Goal: Task Accomplishment & Management: Manage account settings

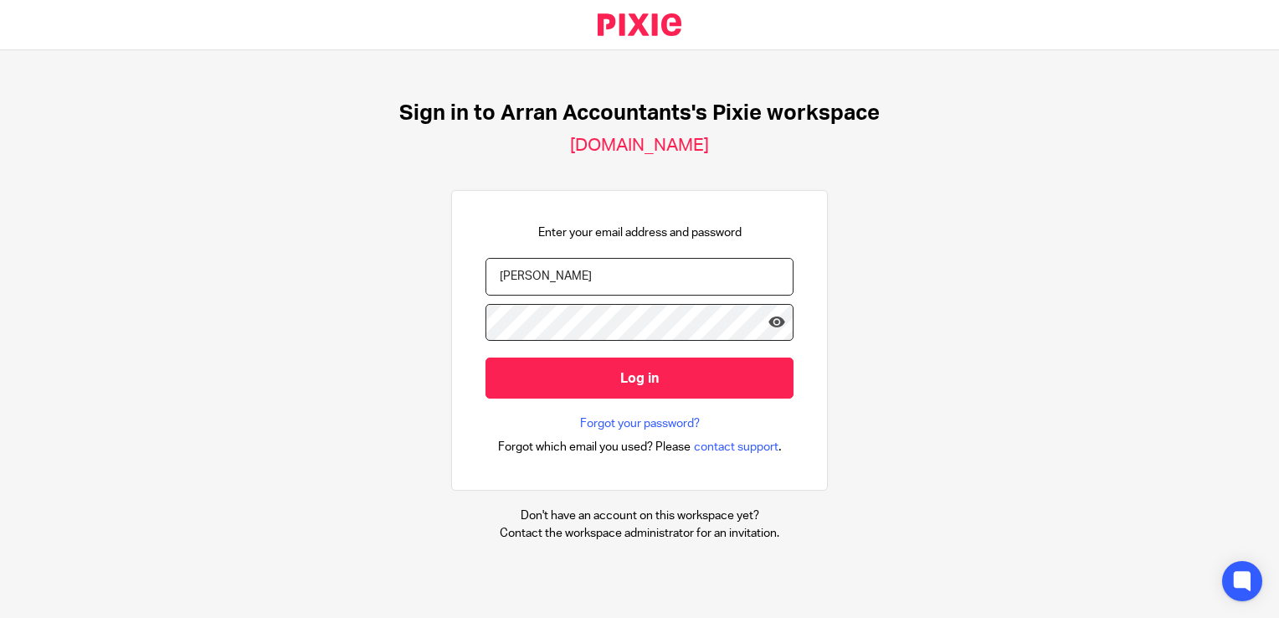
click at [532, 271] on input "gail" at bounding box center [639, 277] width 308 height 38
type input "[PERSON_NAME][EMAIL_ADDRESS][DOMAIN_NAME]"
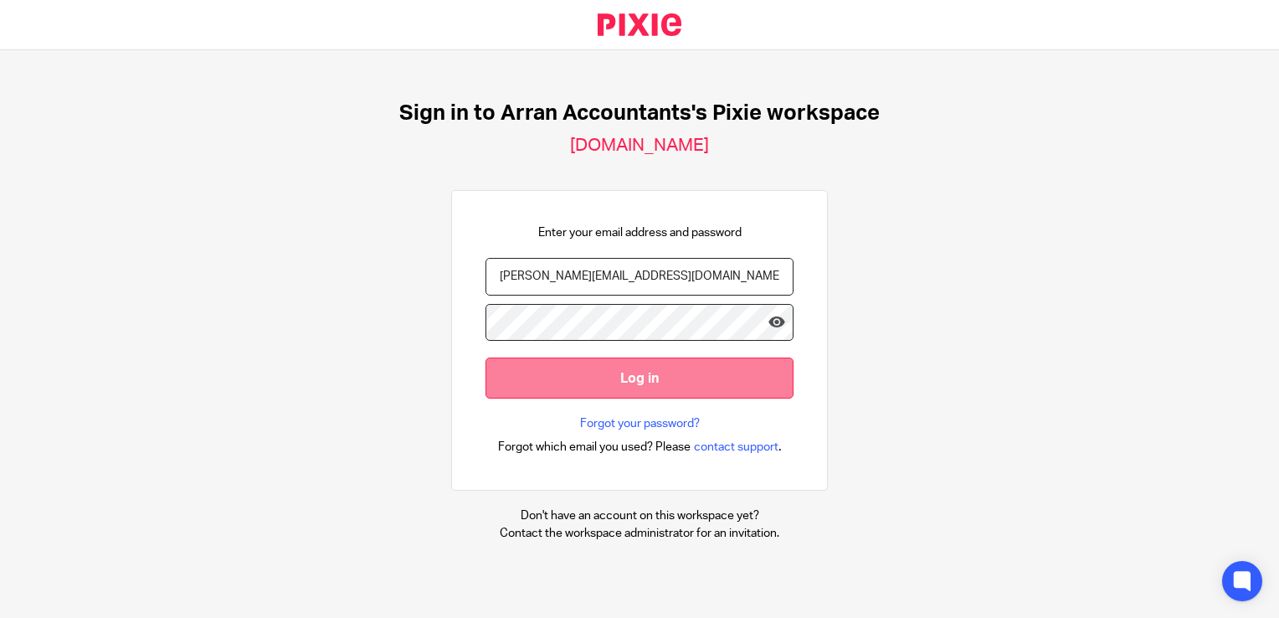
click at [643, 394] on input "Log in" at bounding box center [639, 377] width 308 height 41
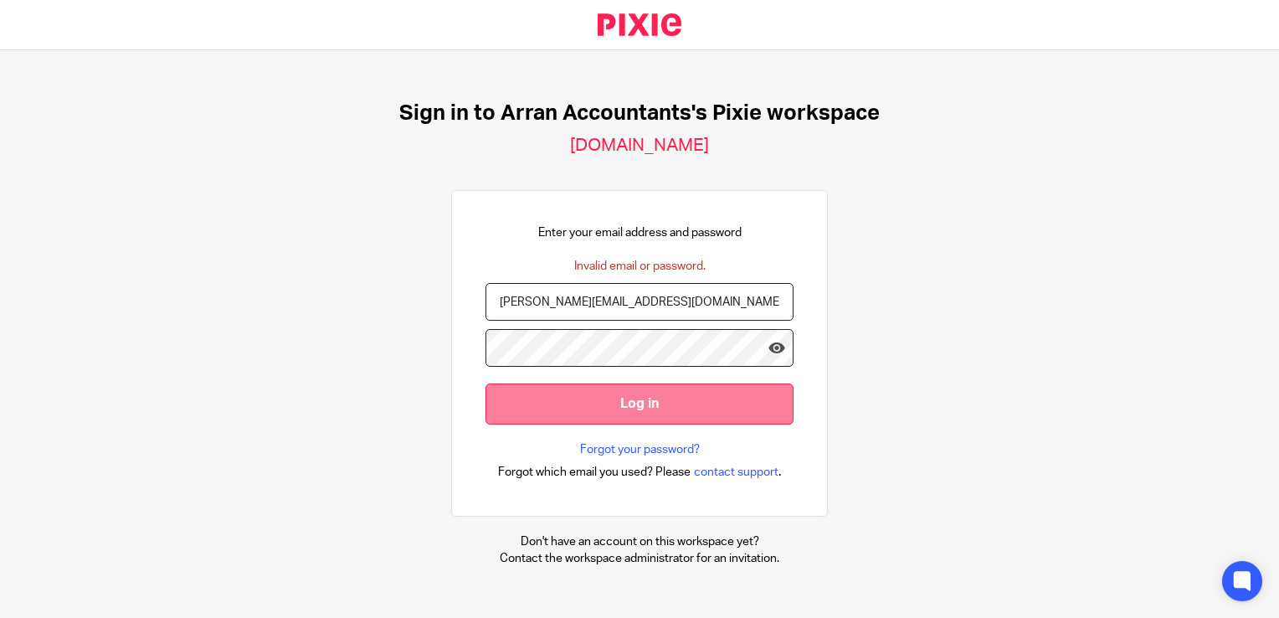
click at [626, 424] on input "Log in" at bounding box center [639, 403] width 308 height 41
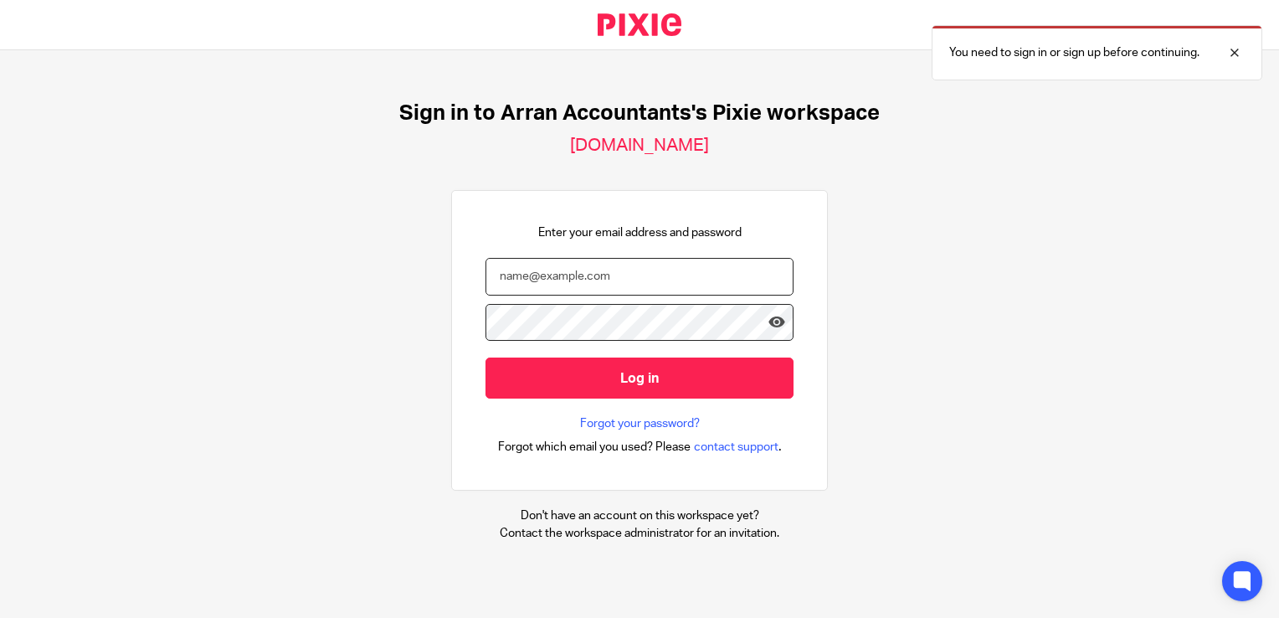
click at [550, 280] on input "email" at bounding box center [639, 277] width 308 height 38
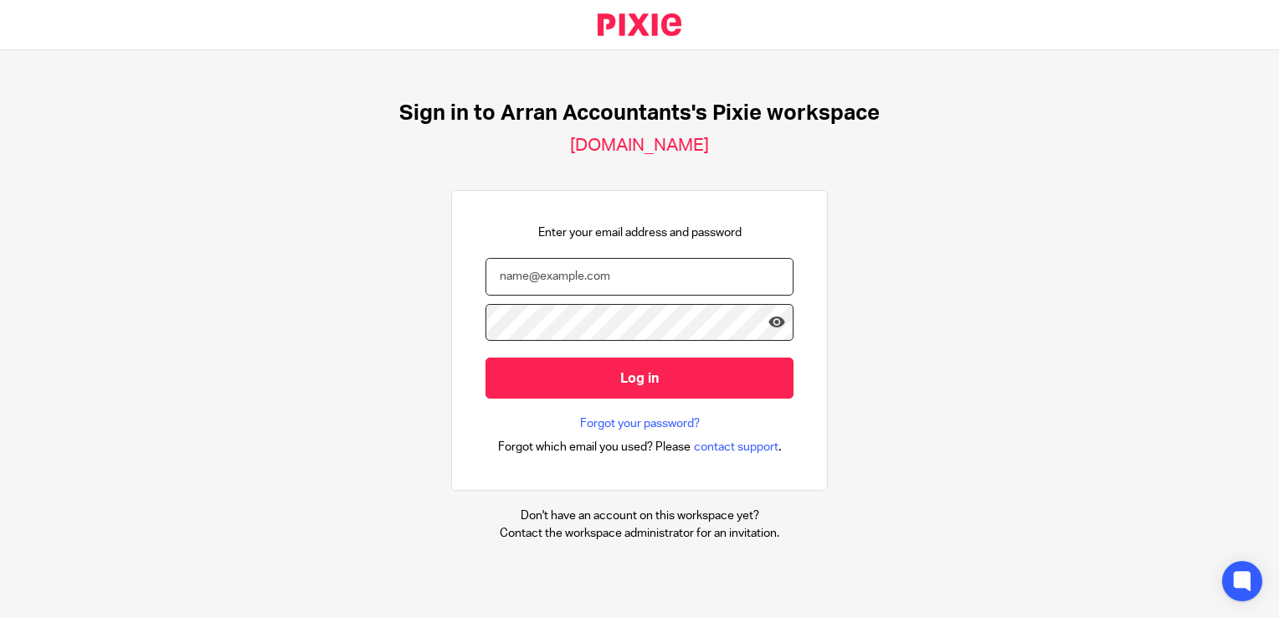
click at [559, 269] on input "email" at bounding box center [639, 277] width 308 height 38
type input "[PERSON_NAME][EMAIL_ADDRESS][DOMAIN_NAME]"
click at [485, 357] on input "Log in" at bounding box center [639, 377] width 308 height 41
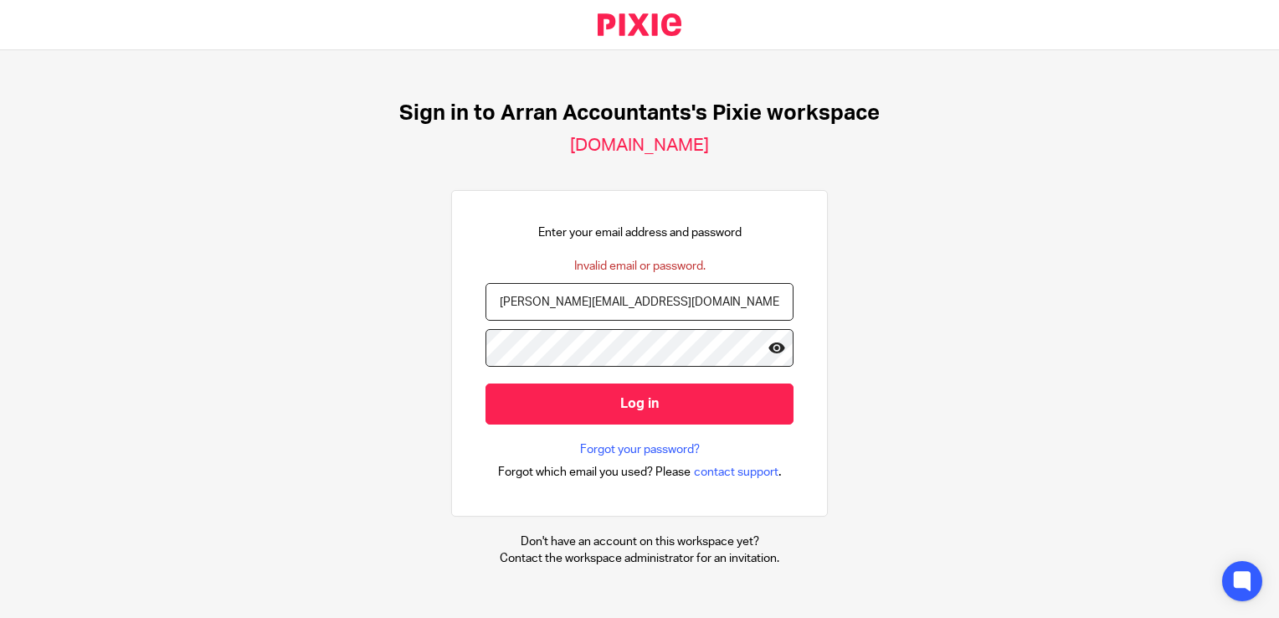
click at [768, 352] on icon at bounding box center [776, 347] width 17 height 17
click at [770, 350] on icon at bounding box center [776, 347] width 17 height 17
click at [485, 383] on input "Log in" at bounding box center [639, 403] width 308 height 41
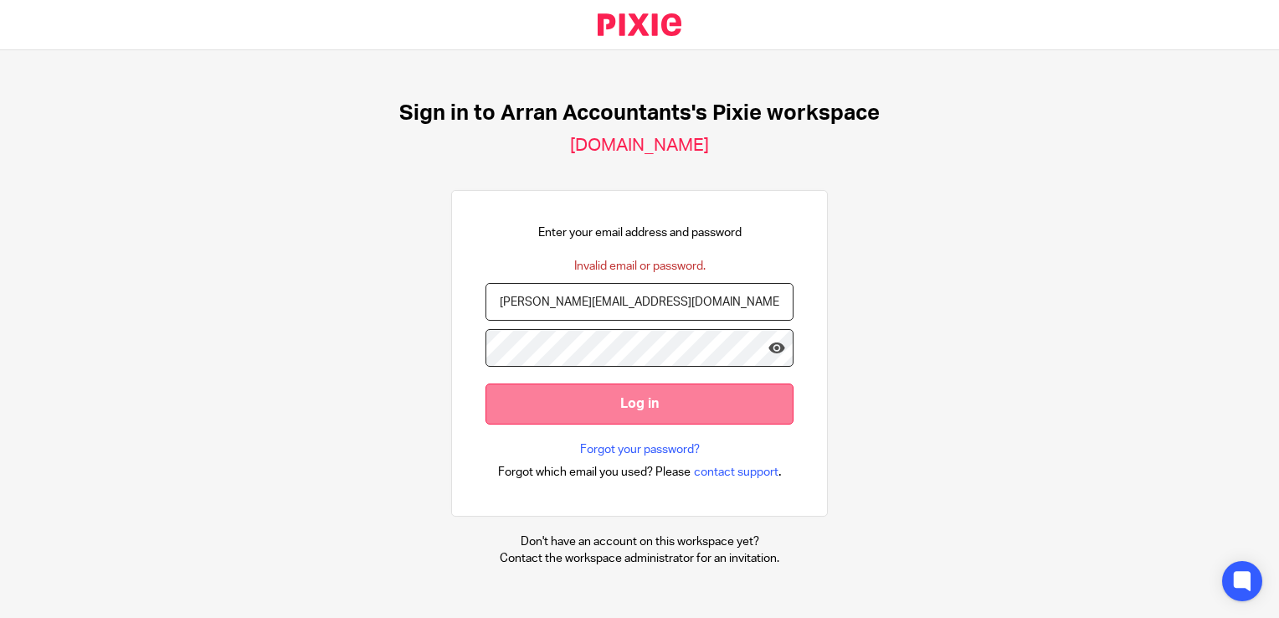
click at [620, 402] on input "Log in" at bounding box center [639, 403] width 308 height 41
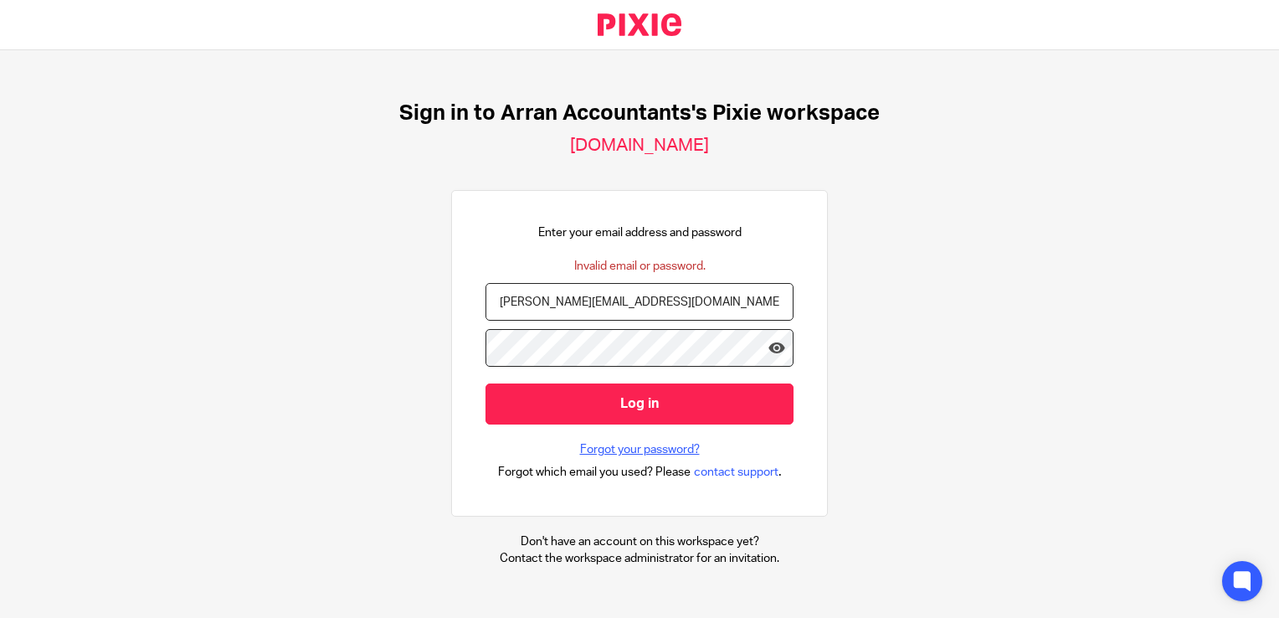
click at [620, 447] on link "Forgot your password?" at bounding box center [640, 449] width 120 height 17
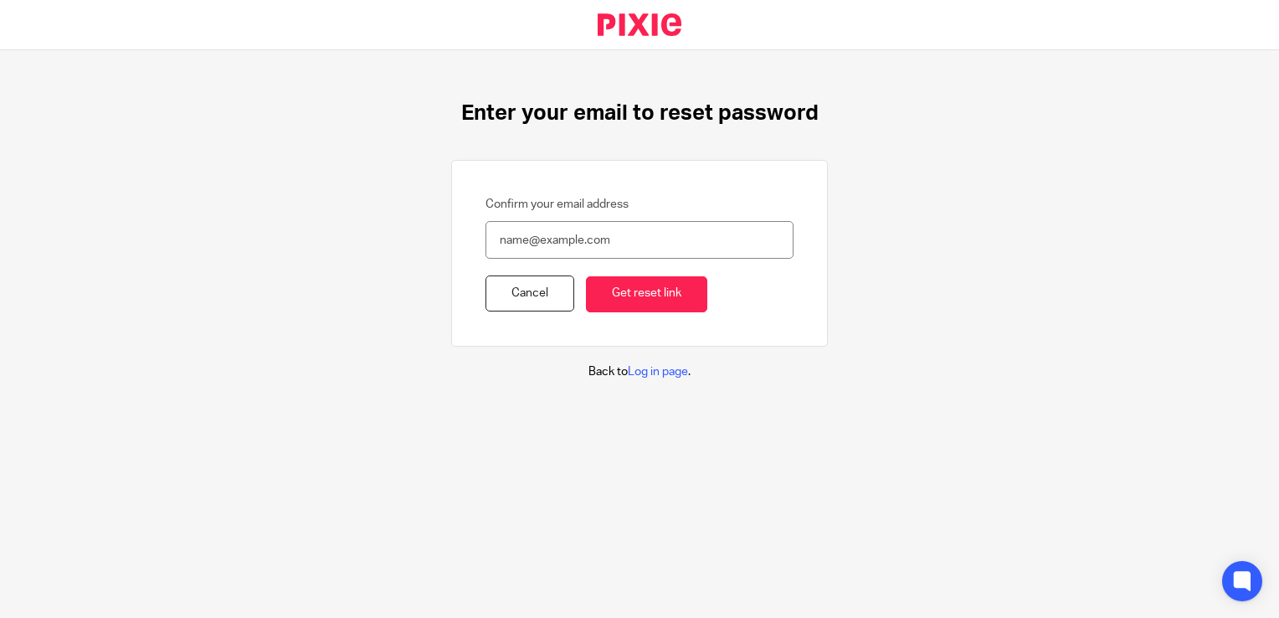
click at [516, 246] on input "Confirm your email address" at bounding box center [639, 240] width 308 height 38
type input "[PERSON_NAME][EMAIL_ADDRESS][DOMAIN_NAME]"
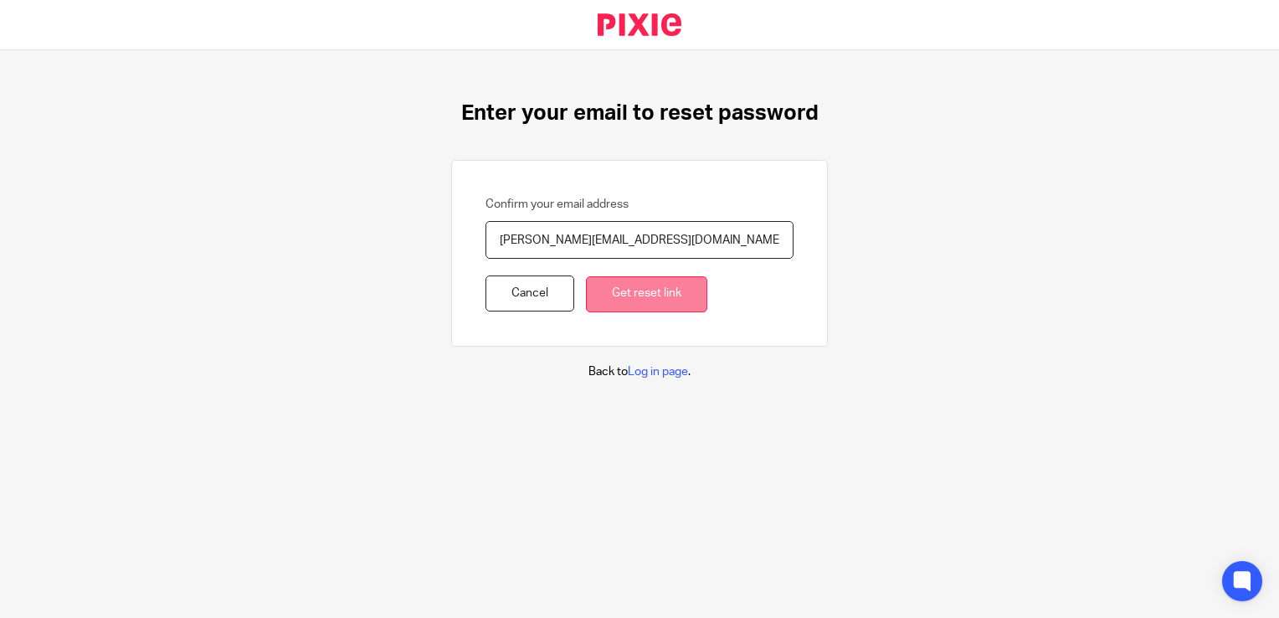
click at [648, 299] on input "Get reset link" at bounding box center [646, 294] width 121 height 36
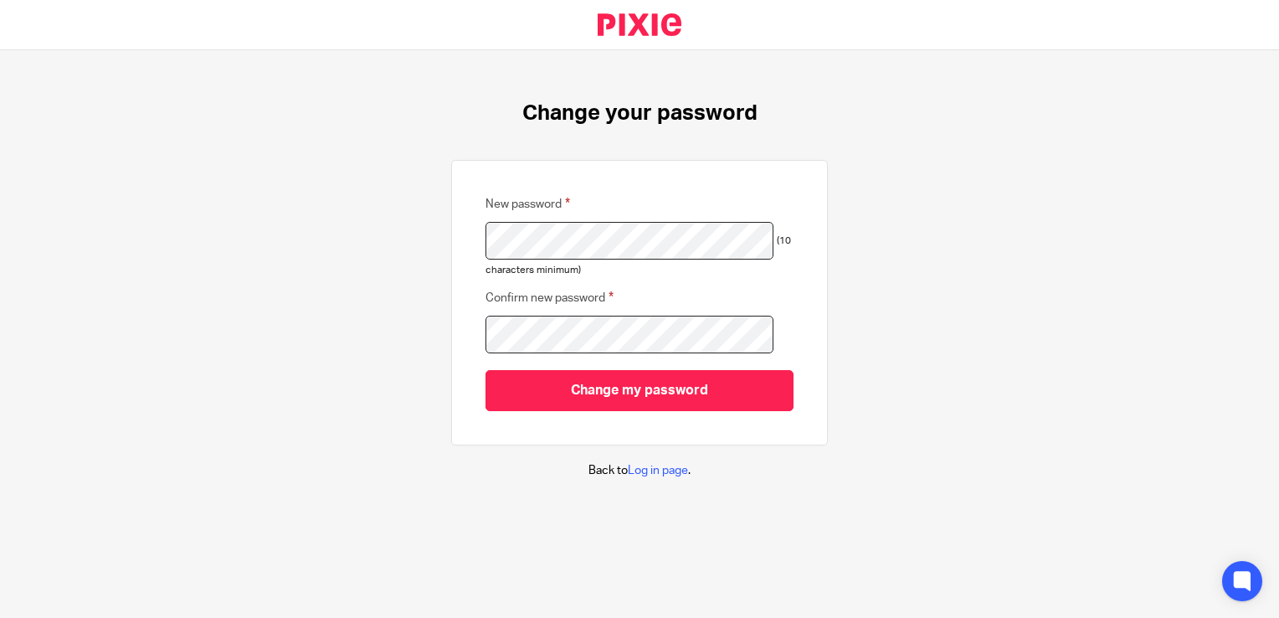
click at [384, 273] on div "Change your password New password (10 characters minimum) Confirm new password …" at bounding box center [639, 289] width 1279 height 479
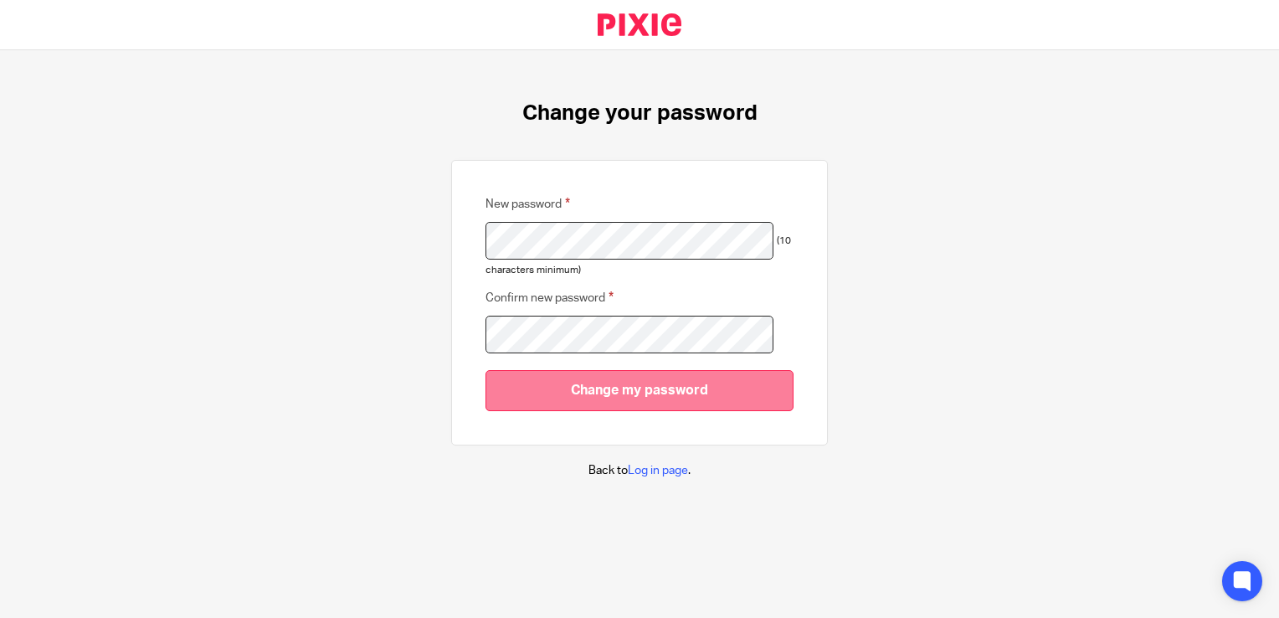
click at [638, 397] on input "Change my password" at bounding box center [639, 390] width 308 height 41
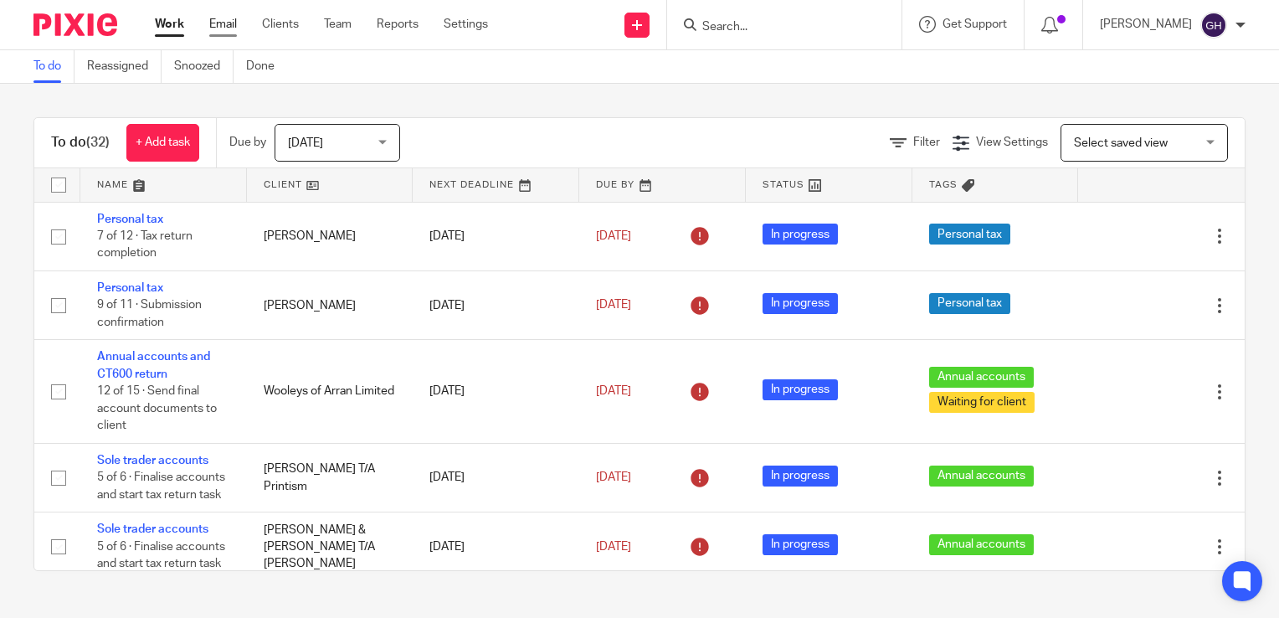
click at [218, 31] on link "Email" at bounding box center [223, 24] width 28 height 17
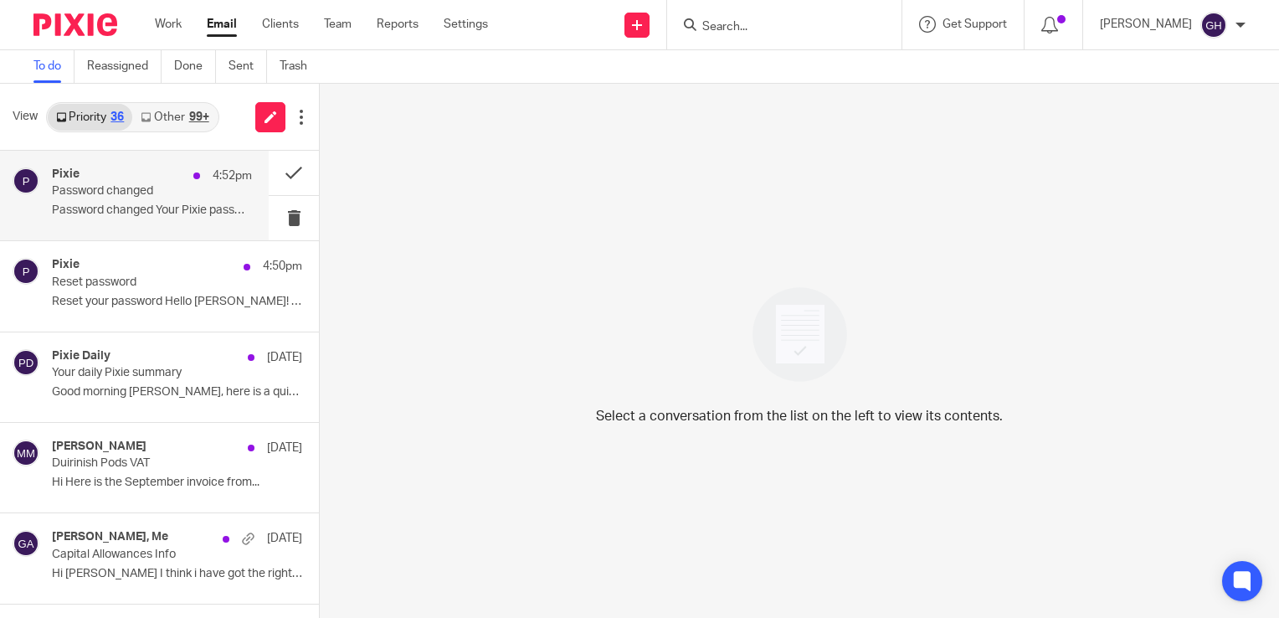
click at [143, 220] on div "Pixie 4:52pm Password changed Password changed Your Pixie password was..." at bounding box center [152, 195] width 200 height 56
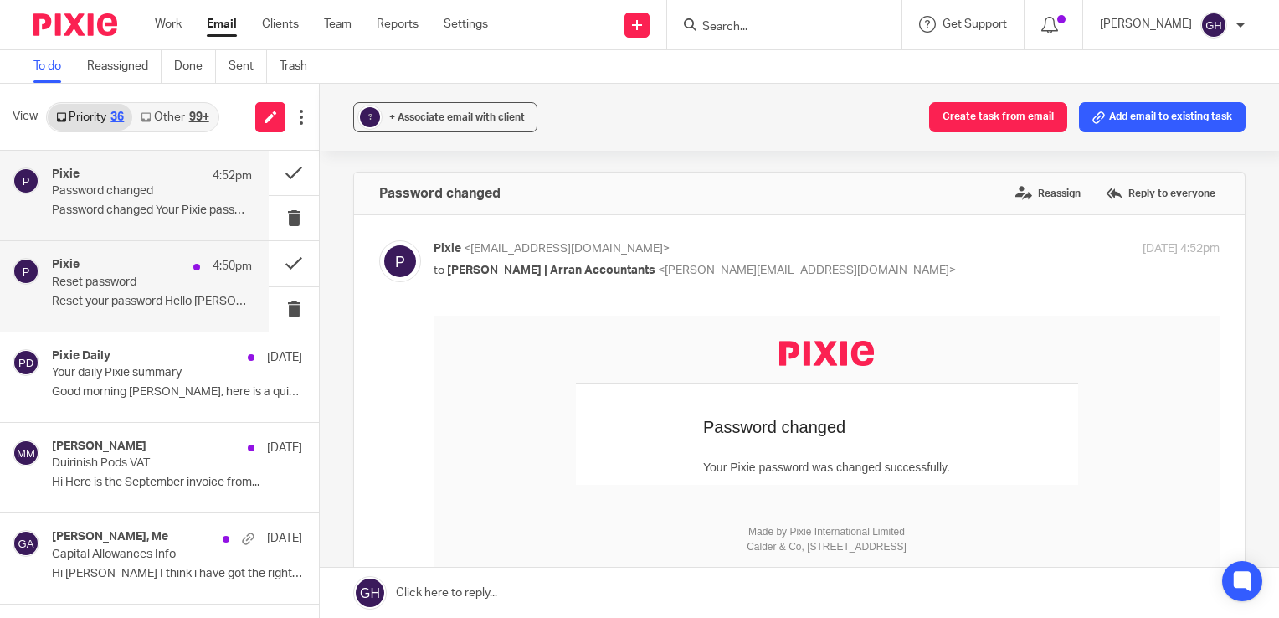
click at [167, 281] on p "Reset password" at bounding box center [132, 282] width 160 height 14
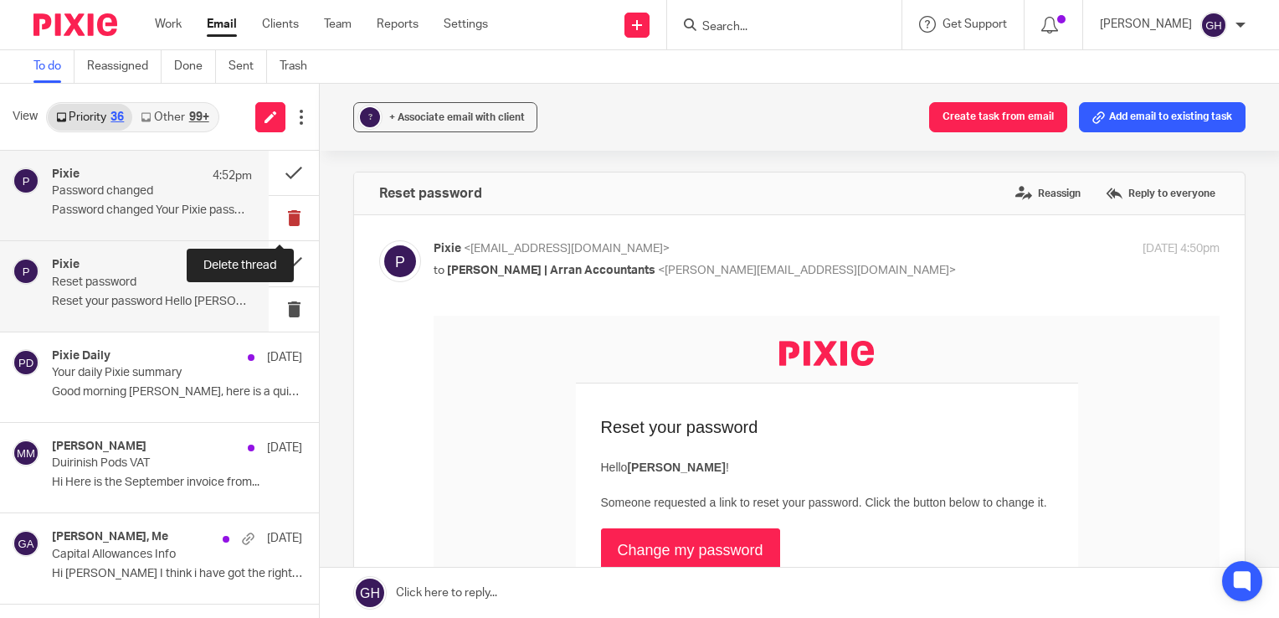
click at [278, 218] on button at bounding box center [294, 218] width 50 height 44
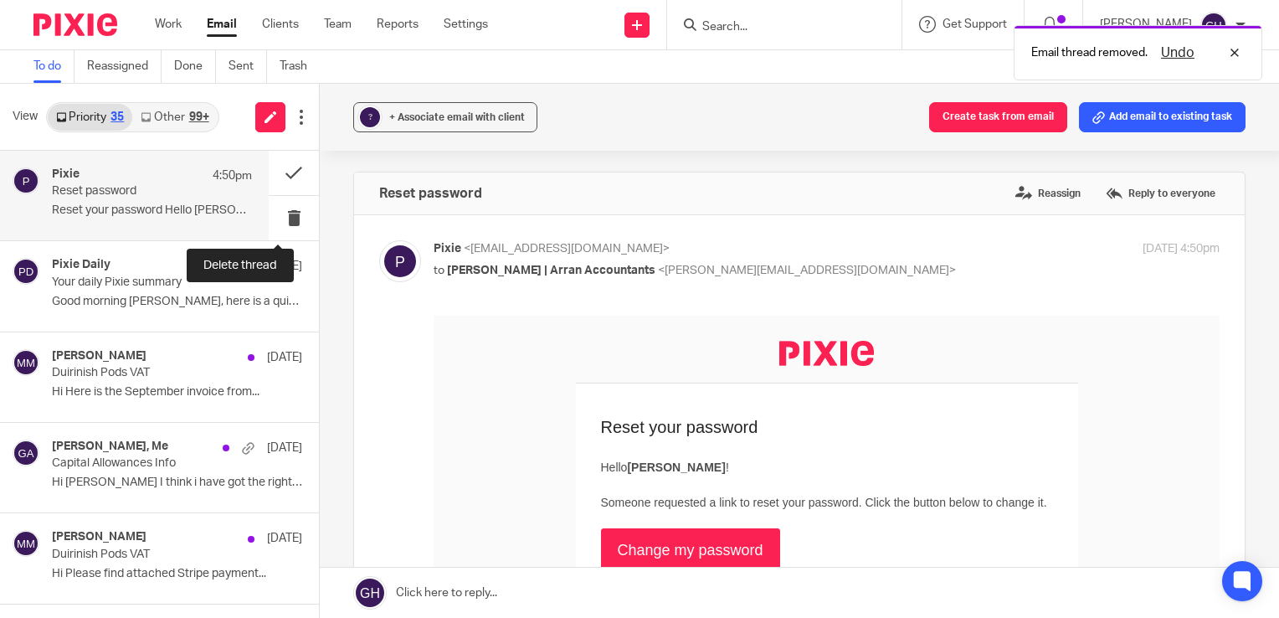
click at [278, 218] on button at bounding box center [294, 218] width 50 height 44
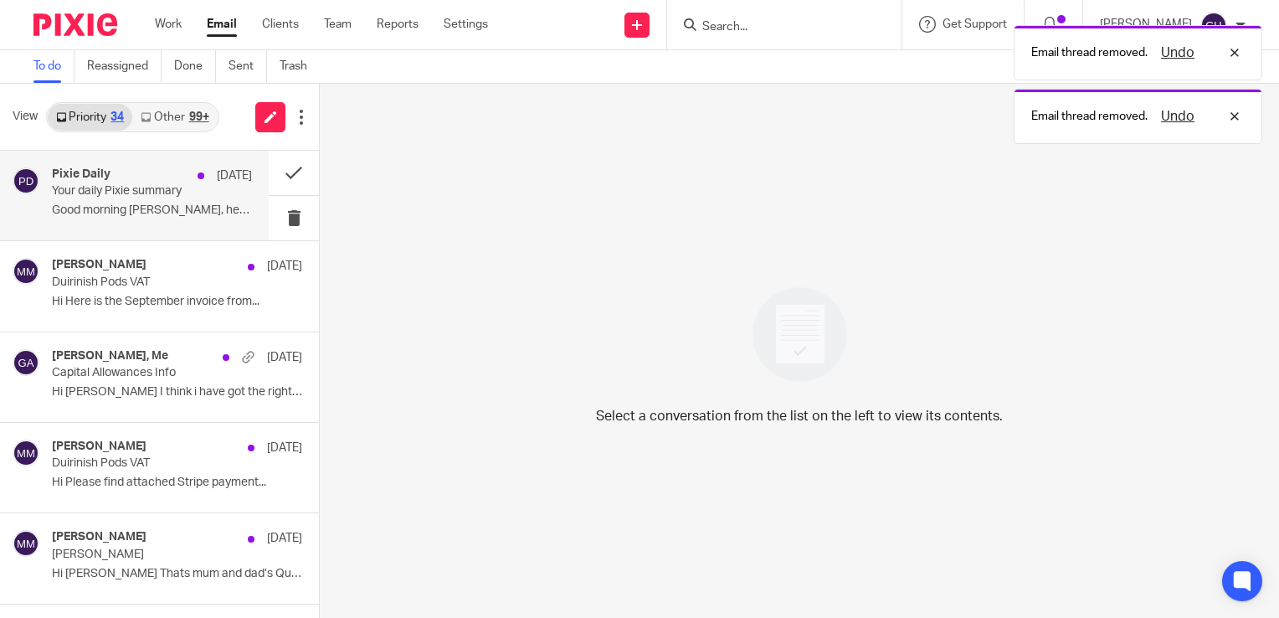
click at [145, 196] on p "Your daily Pixie summary" at bounding box center [132, 191] width 160 height 14
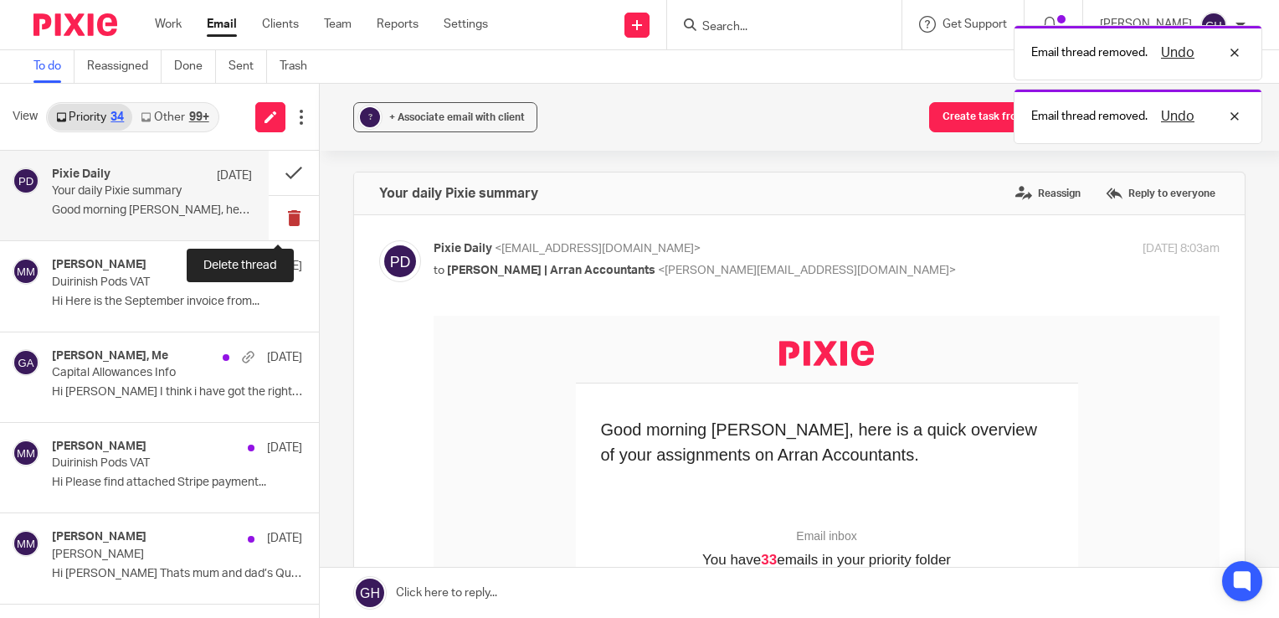
click at [285, 225] on button at bounding box center [294, 218] width 50 height 44
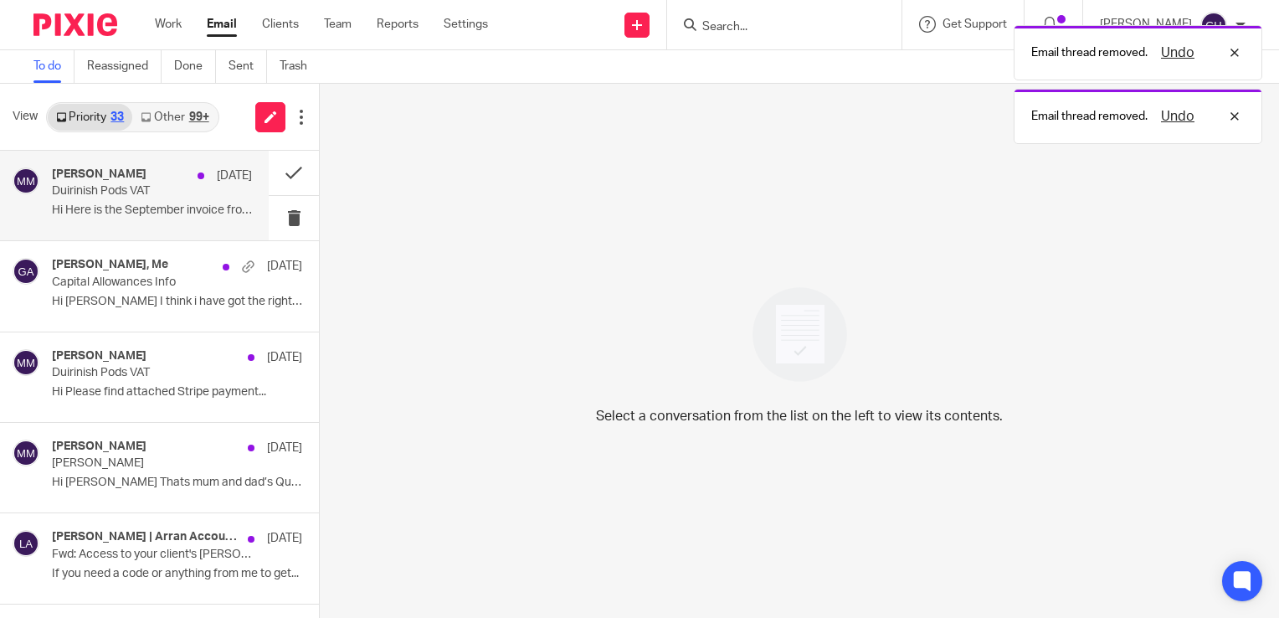
click at [155, 219] on div "margaret-ann matheson 3 Oct Duirinish Pods VAT Hi Here is the September invoice…" at bounding box center [152, 195] width 200 height 56
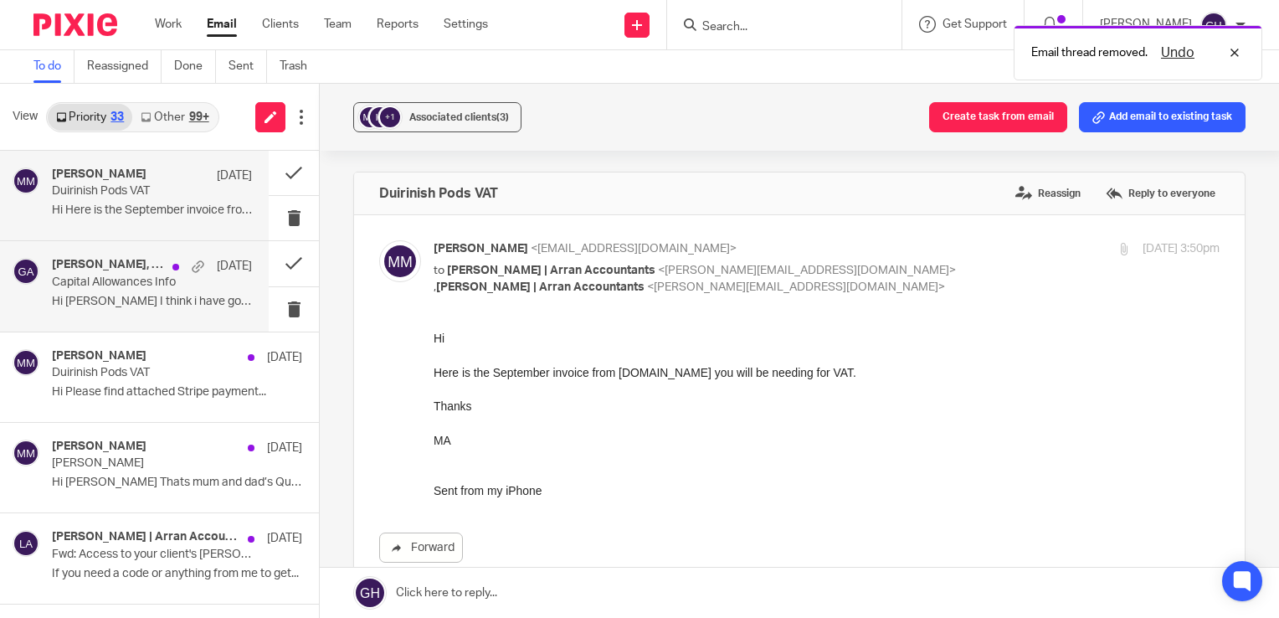
click at [187, 318] on div "margaret-ann matheson, Me 3 Oct Capital Allowances Info Hi Gail I think i have …" at bounding box center [134, 286] width 269 height 90
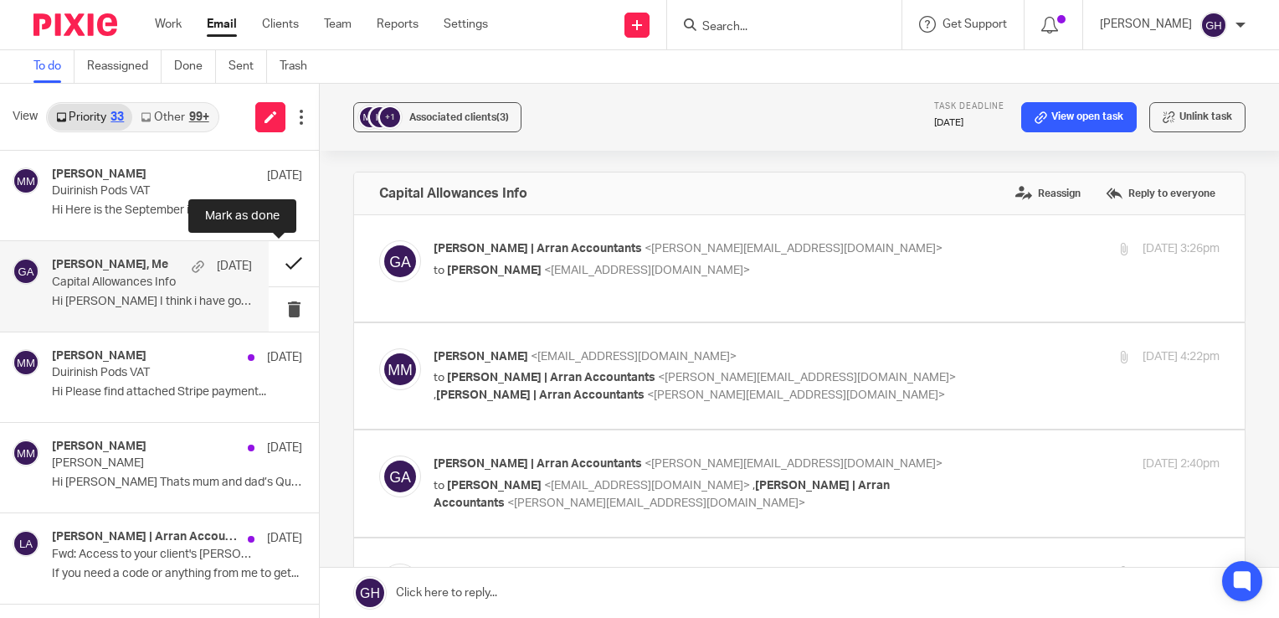
click at [278, 268] on button at bounding box center [294, 263] width 50 height 44
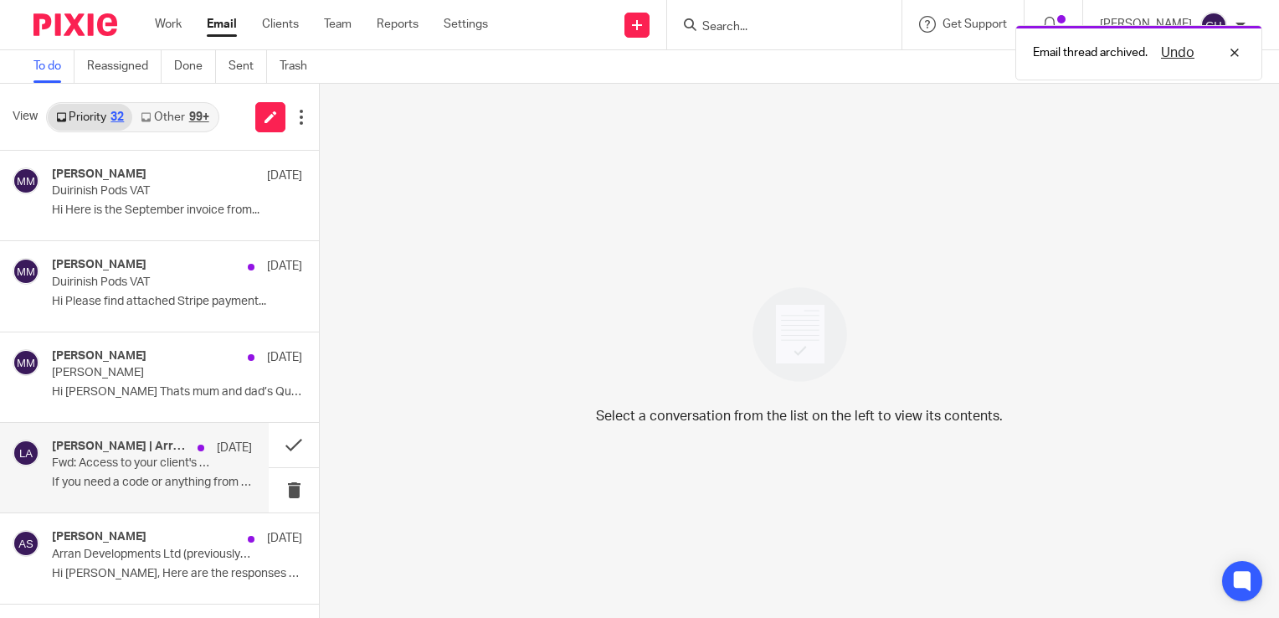
click at [167, 498] on div "Lorna | Arran Accountants 30 Sep Fwd: Access to your client's IRIS KashFlow acc…" at bounding box center [134, 468] width 269 height 90
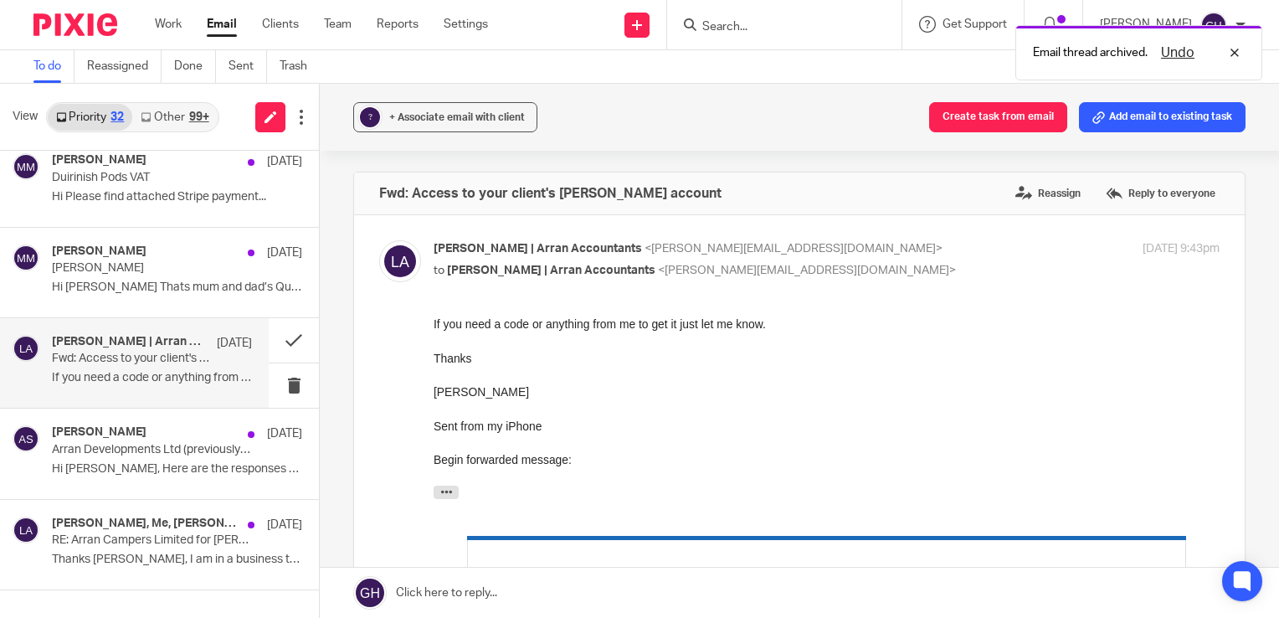
scroll to position [124, 0]
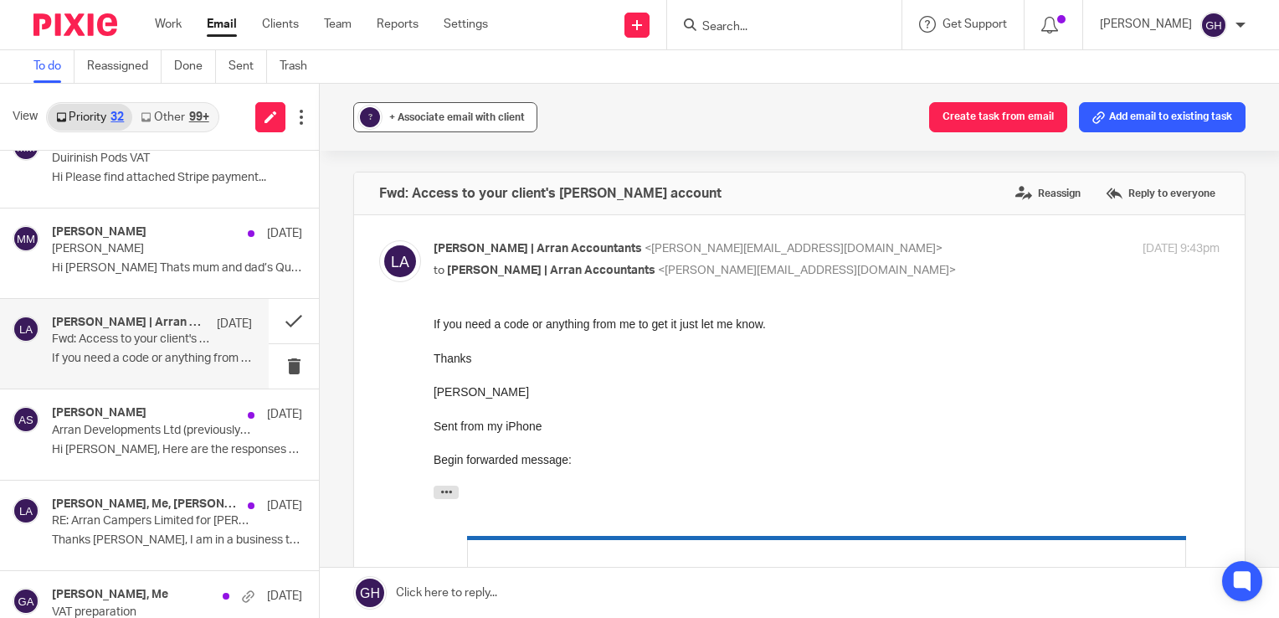
click at [493, 121] on span "+ Associate email with client" at bounding box center [457, 117] width 136 height 10
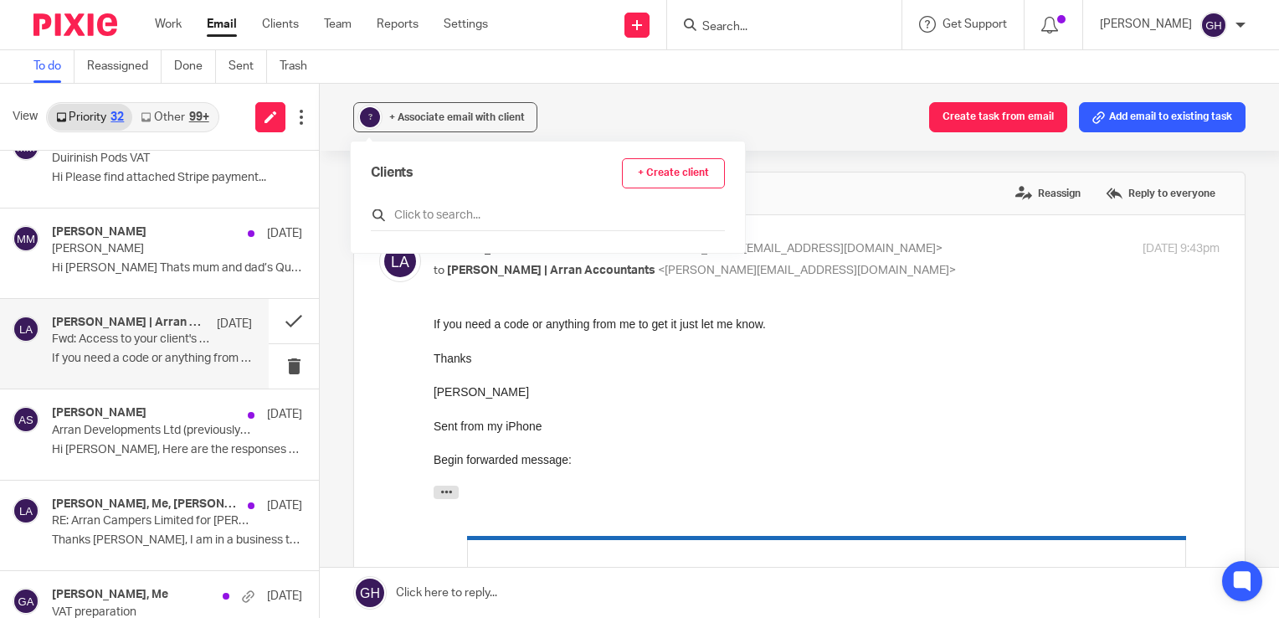
click at [485, 216] on input "text" at bounding box center [548, 215] width 354 height 17
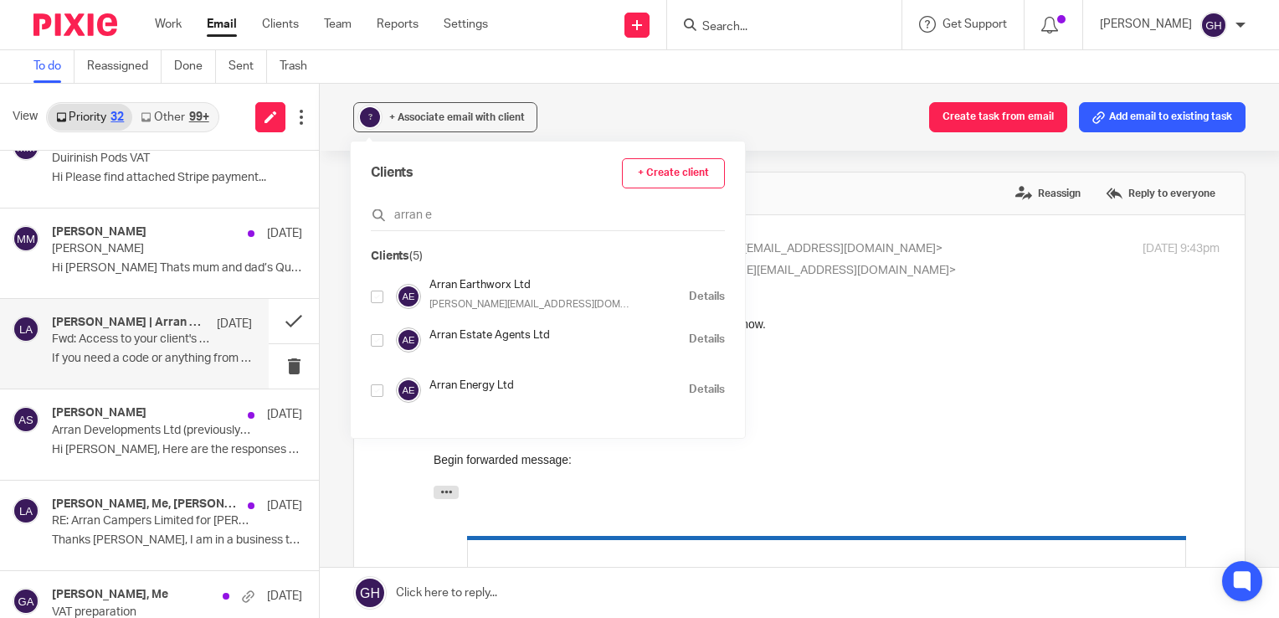
type input "arran e"
click at [379, 394] on input "checkbox" at bounding box center [377, 390] width 13 height 13
checkbox input "true"
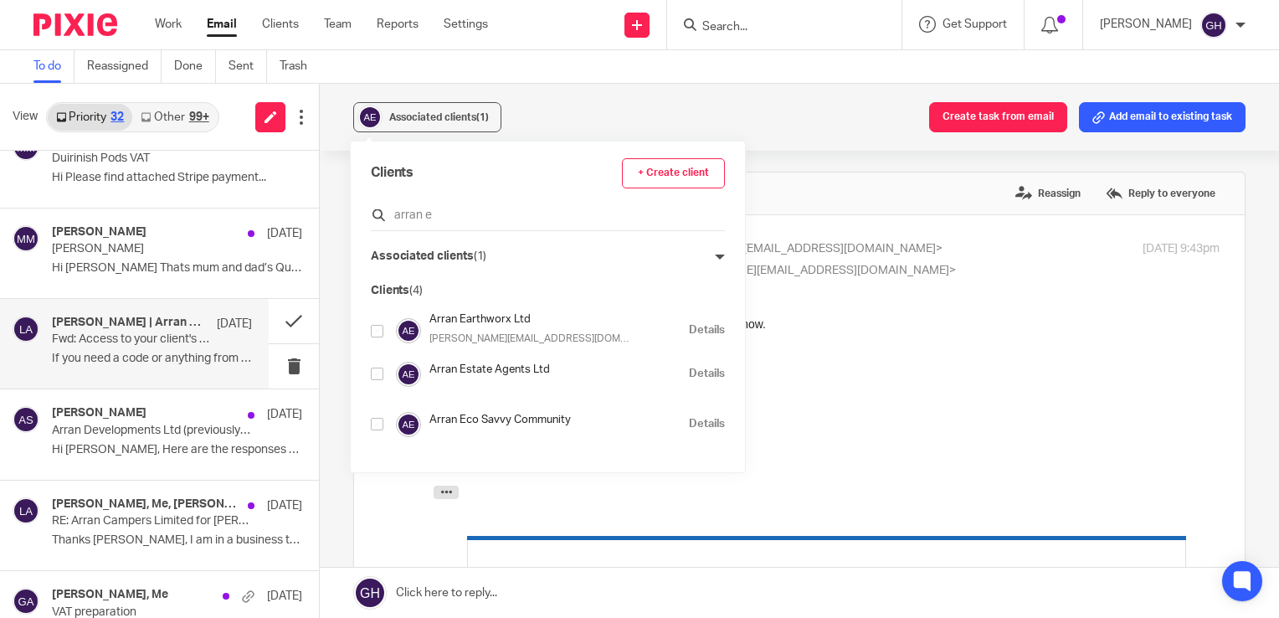
click at [492, 219] on input "arran e" at bounding box center [548, 215] width 354 height 17
type input "arran ca"
click at [372, 325] on input "checkbox" at bounding box center [377, 323] width 13 height 13
checkbox input "true"
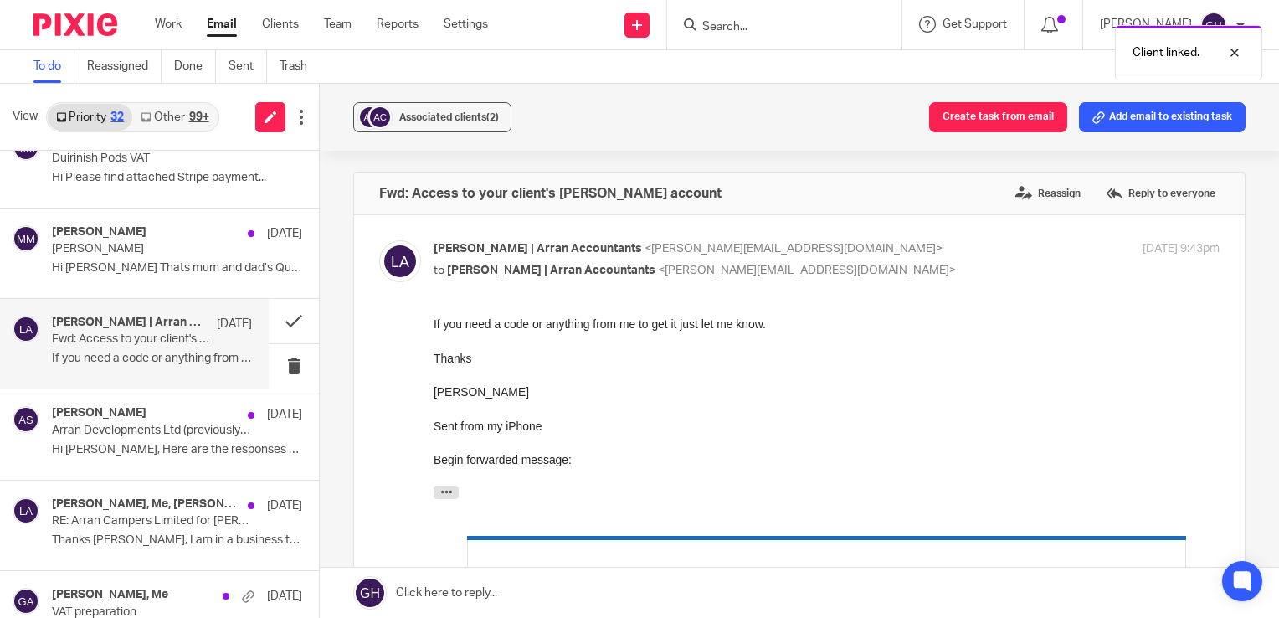
click at [698, 116] on div "Associated clients (2) Create task from email Add email to existing task" at bounding box center [799, 117] width 959 height 67
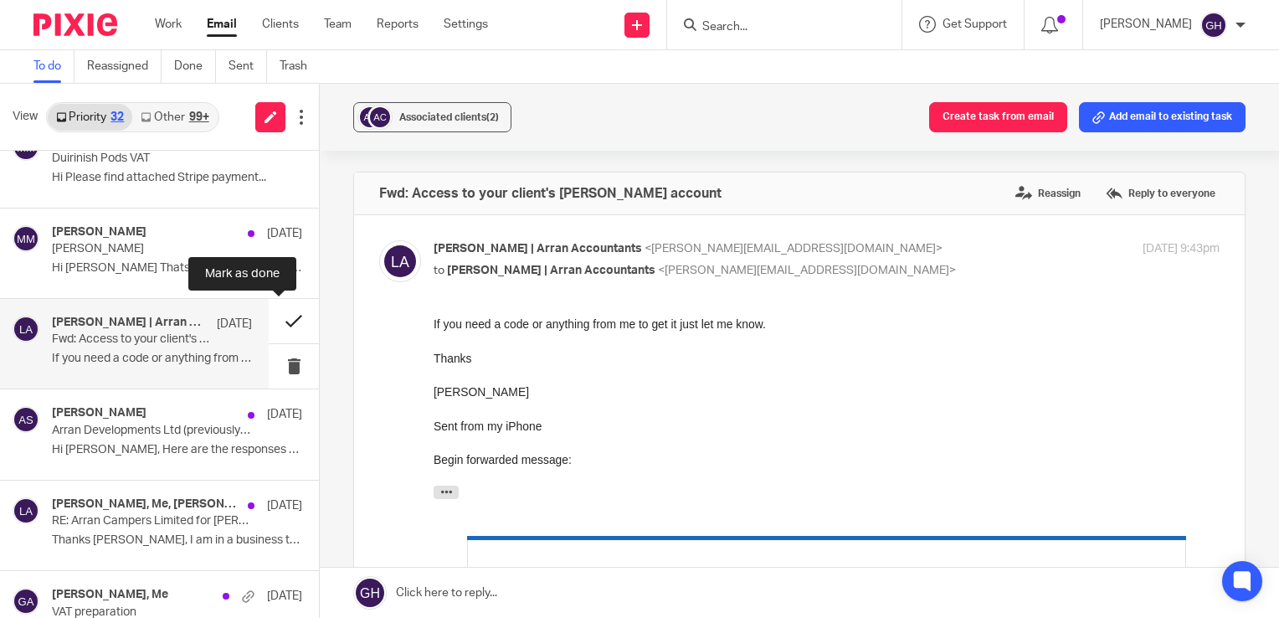
click at [278, 320] on button at bounding box center [294, 321] width 50 height 44
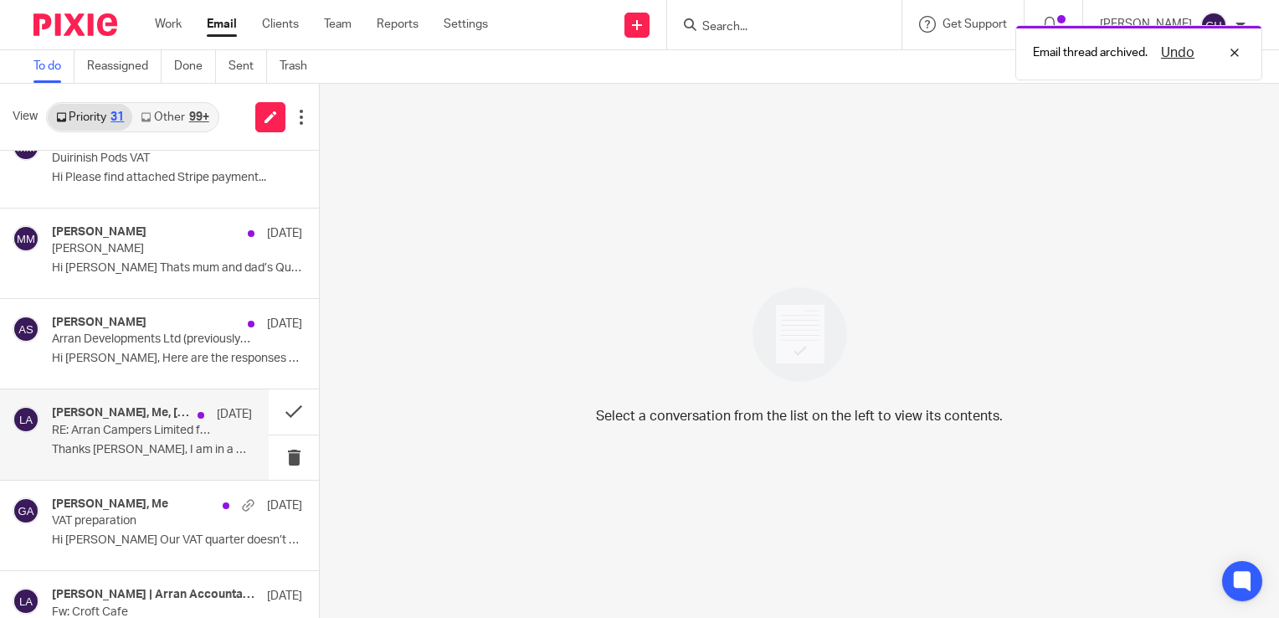
click at [198, 453] on p "Thanks Gail, I am in a business trip right now..." at bounding box center [152, 450] width 200 height 14
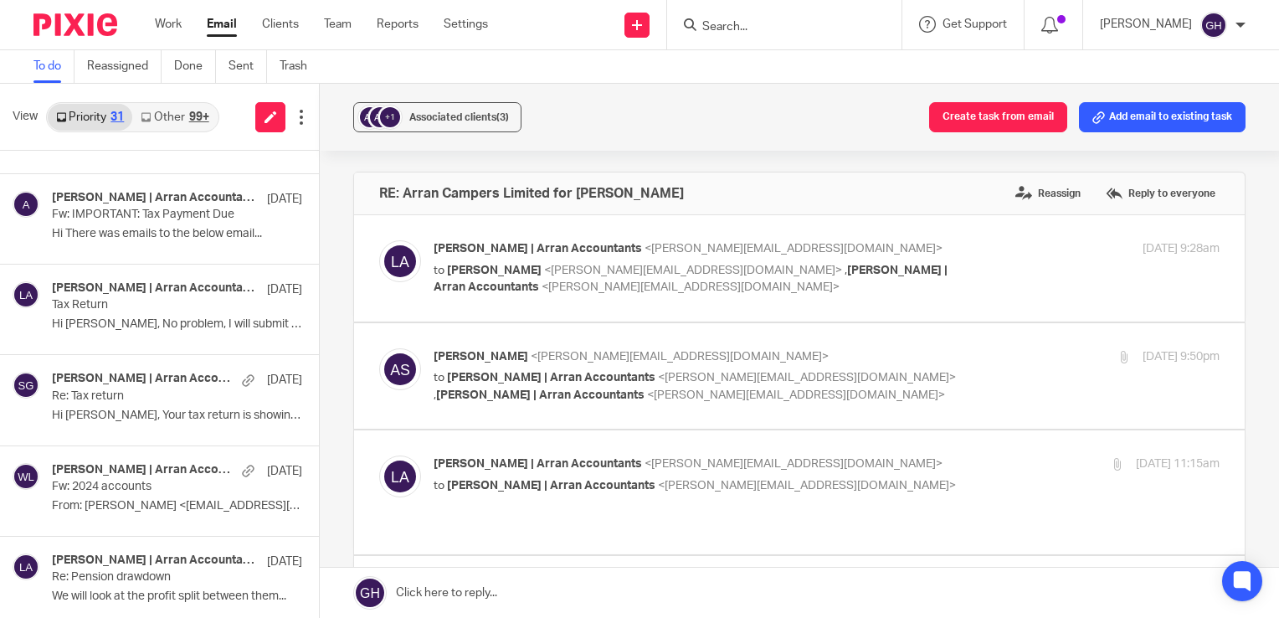
scroll to position [0, 0]
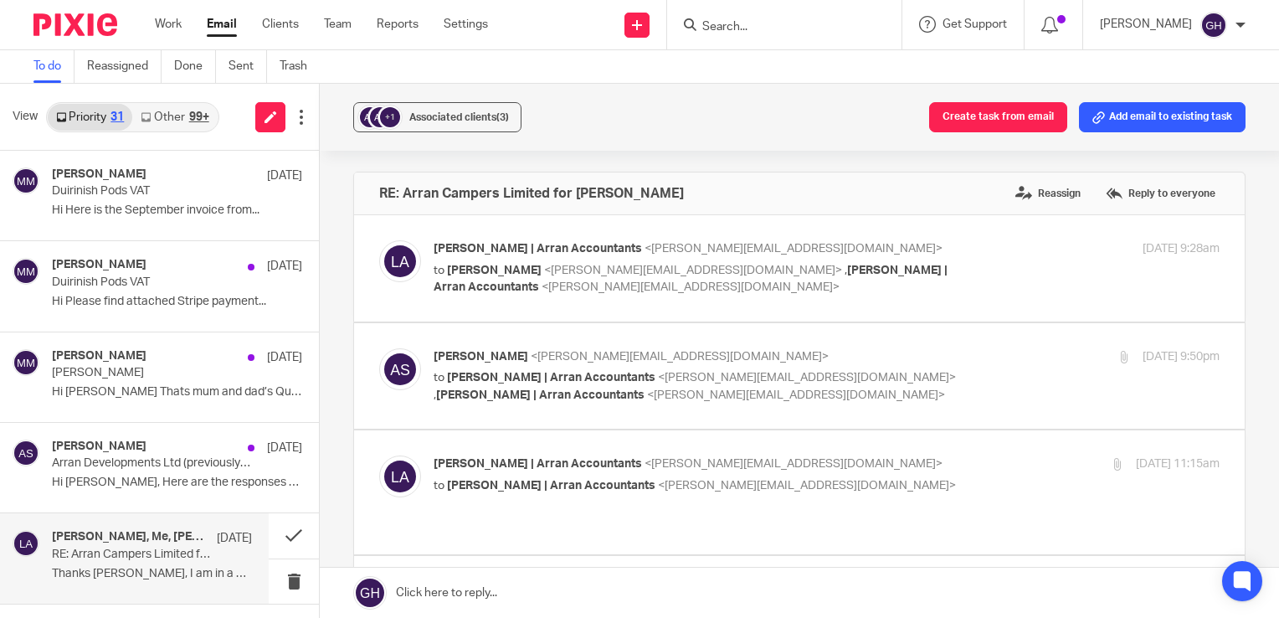
click at [191, 116] on div "99+" at bounding box center [199, 117] width 20 height 12
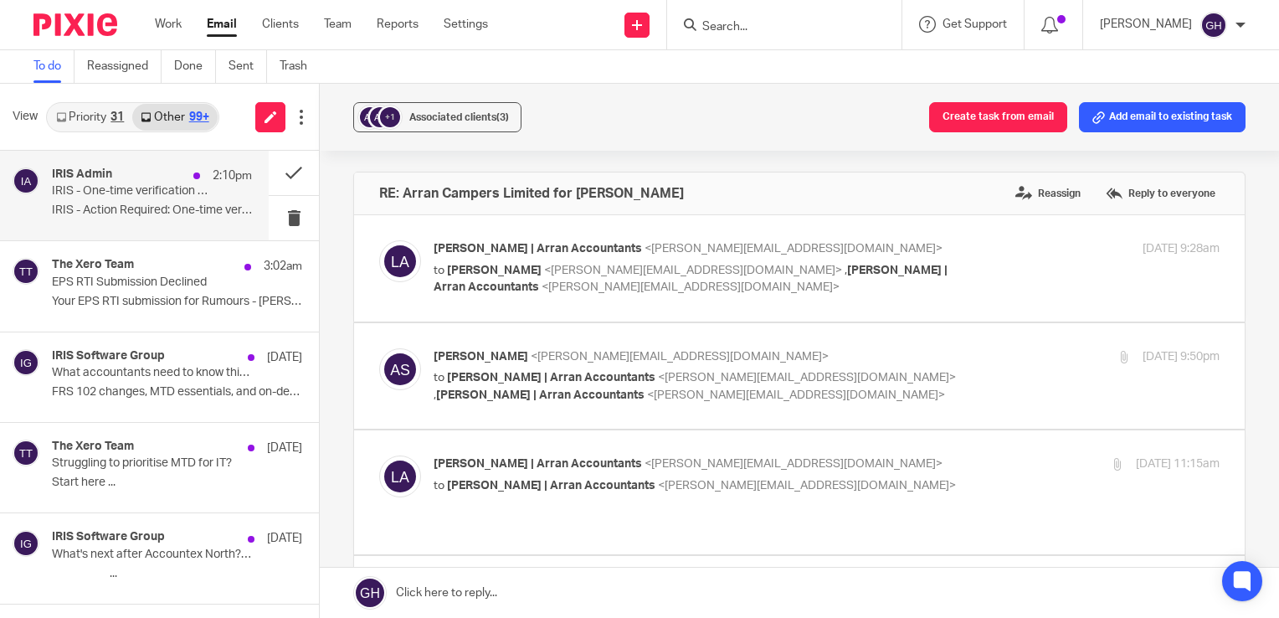
click at [126, 217] on p "IRIS - Action Required: One-time verification..." at bounding box center [152, 210] width 200 height 14
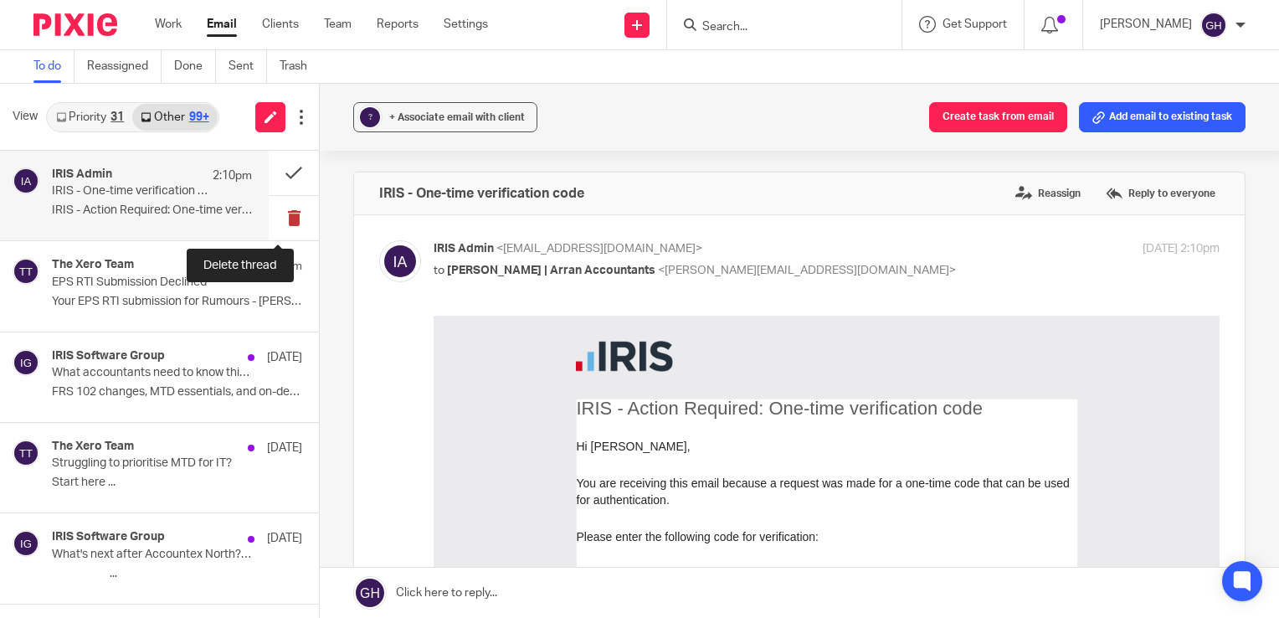
click at [277, 223] on button at bounding box center [294, 218] width 50 height 44
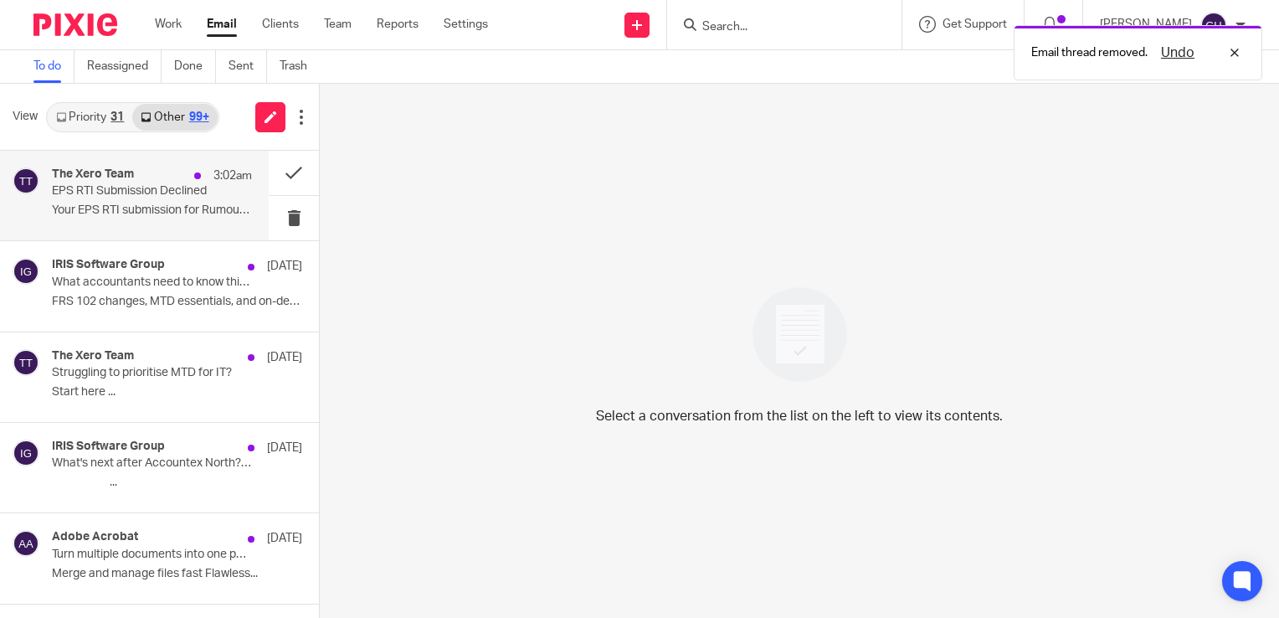
click at [181, 212] on p "Your EPS RTI submission for Rumours - Lewis..." at bounding box center [152, 210] width 200 height 14
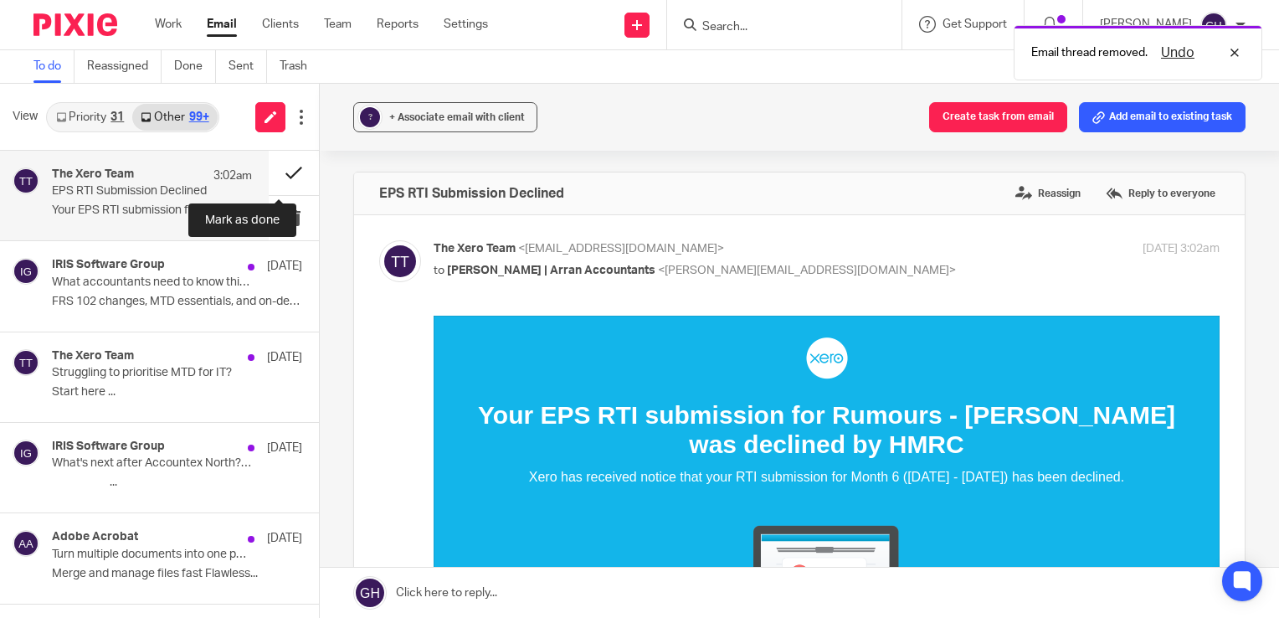
click at [277, 179] on button at bounding box center [294, 173] width 50 height 44
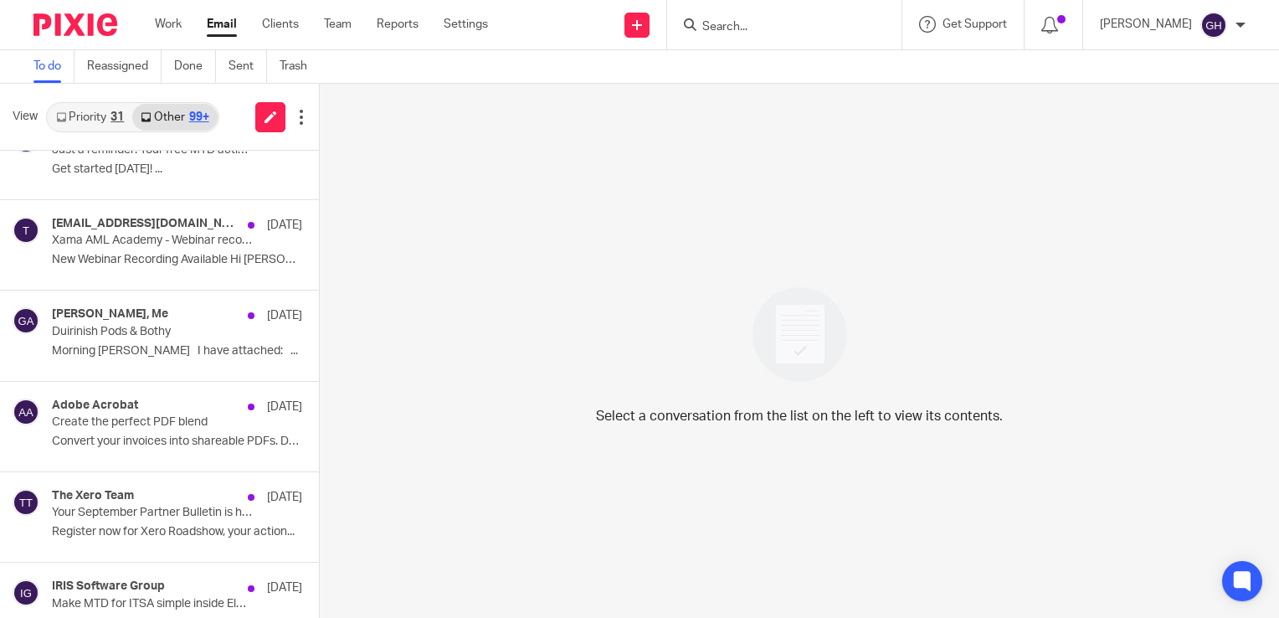
scroll to position [972, 0]
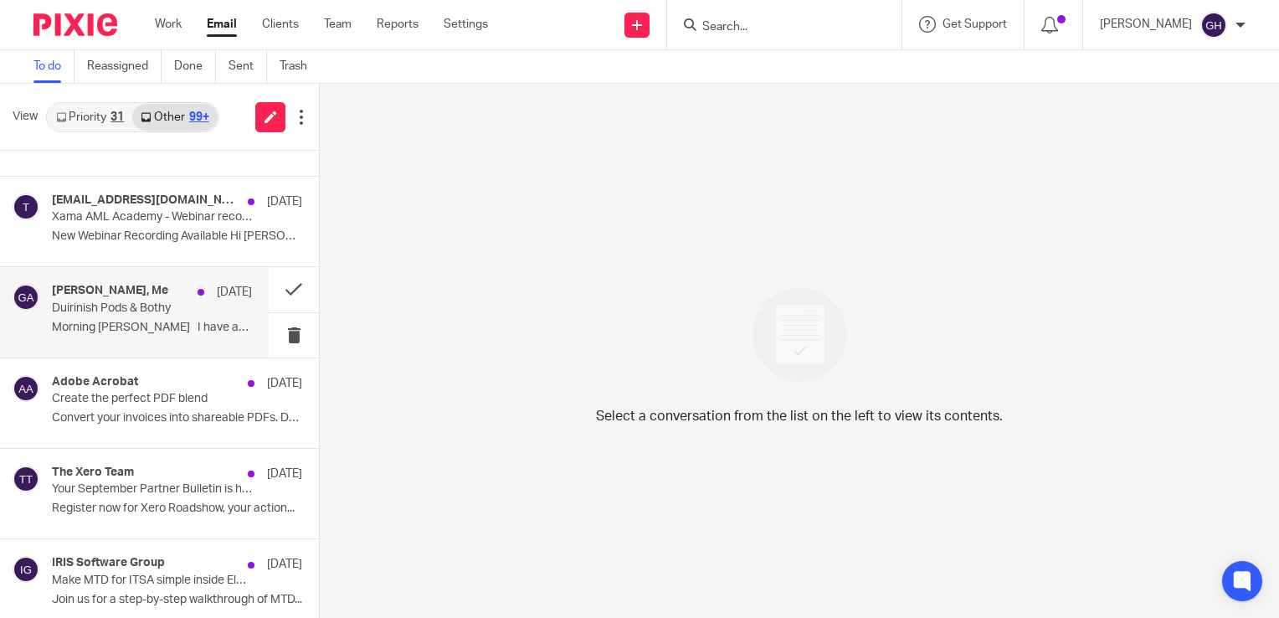
click at [87, 306] on p "Duirinish Pods & Bothy" at bounding box center [132, 308] width 160 height 14
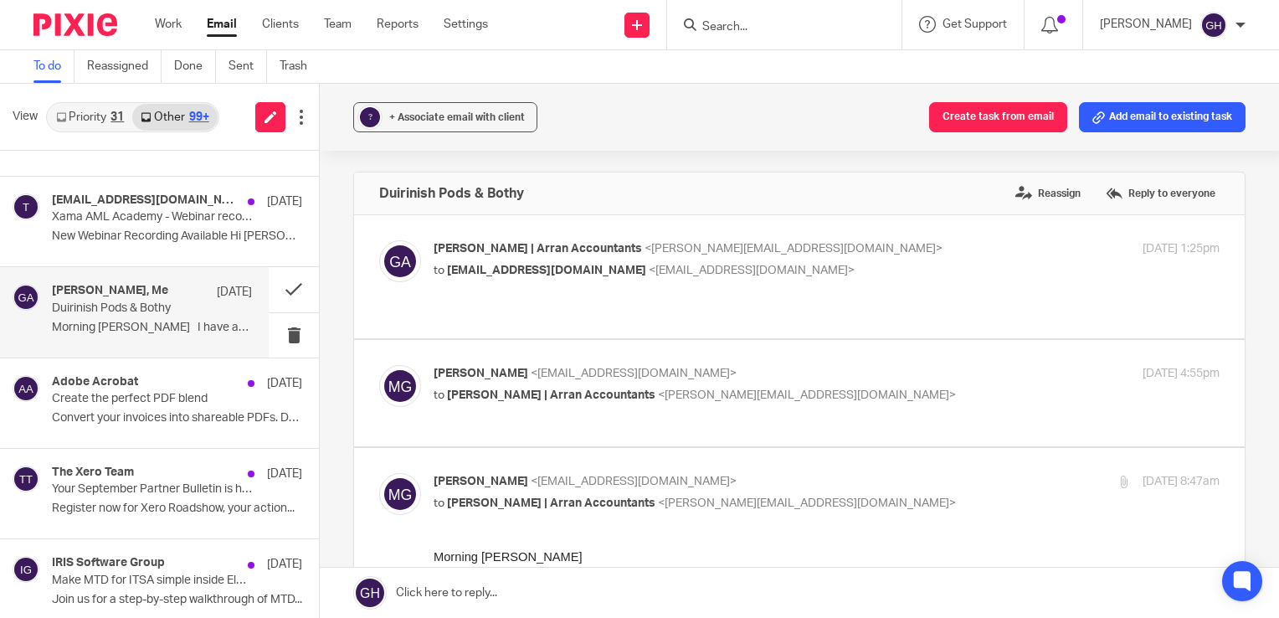
scroll to position [0, 0]
click at [449, 119] on span "+ Associate email with client" at bounding box center [457, 117] width 136 height 10
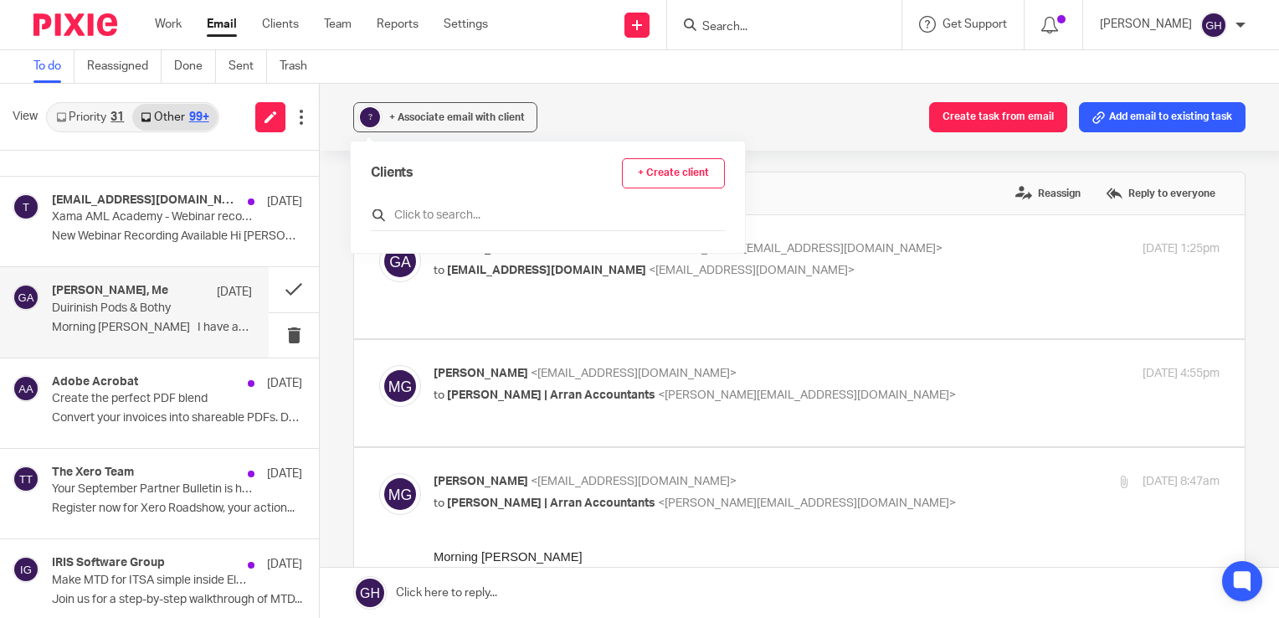
click at [462, 221] on input "text" at bounding box center [548, 215] width 354 height 17
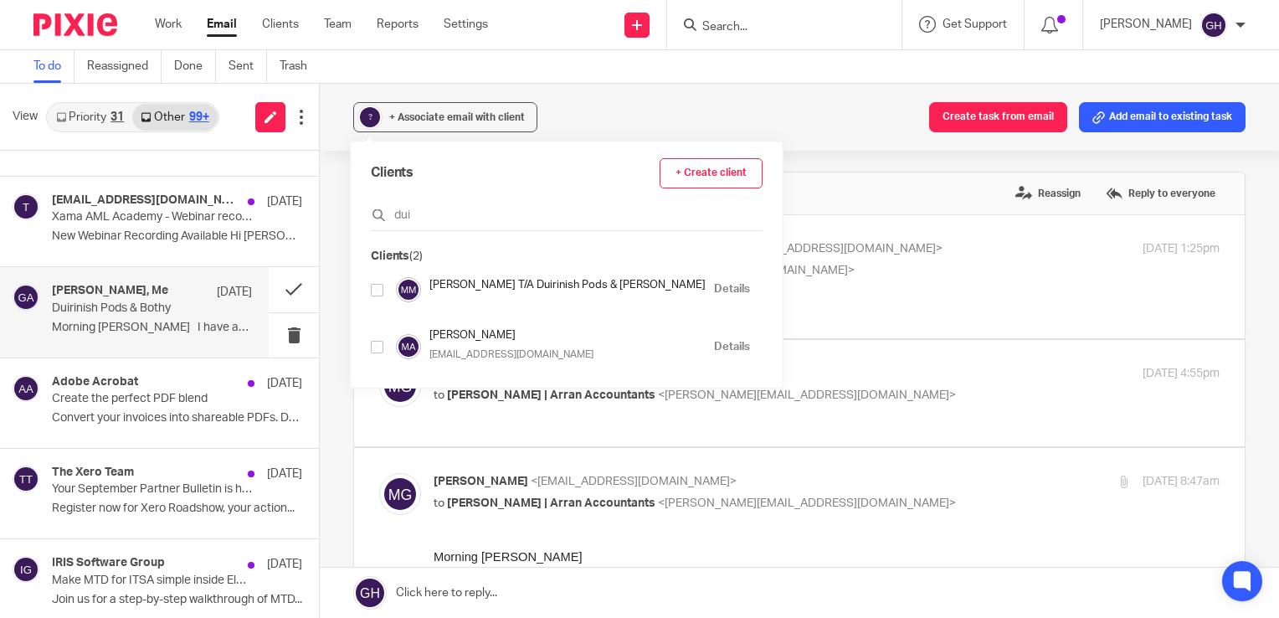
type input "dui"
click at [375, 290] on input "checkbox" at bounding box center [377, 290] width 13 height 13
checkbox input "true"
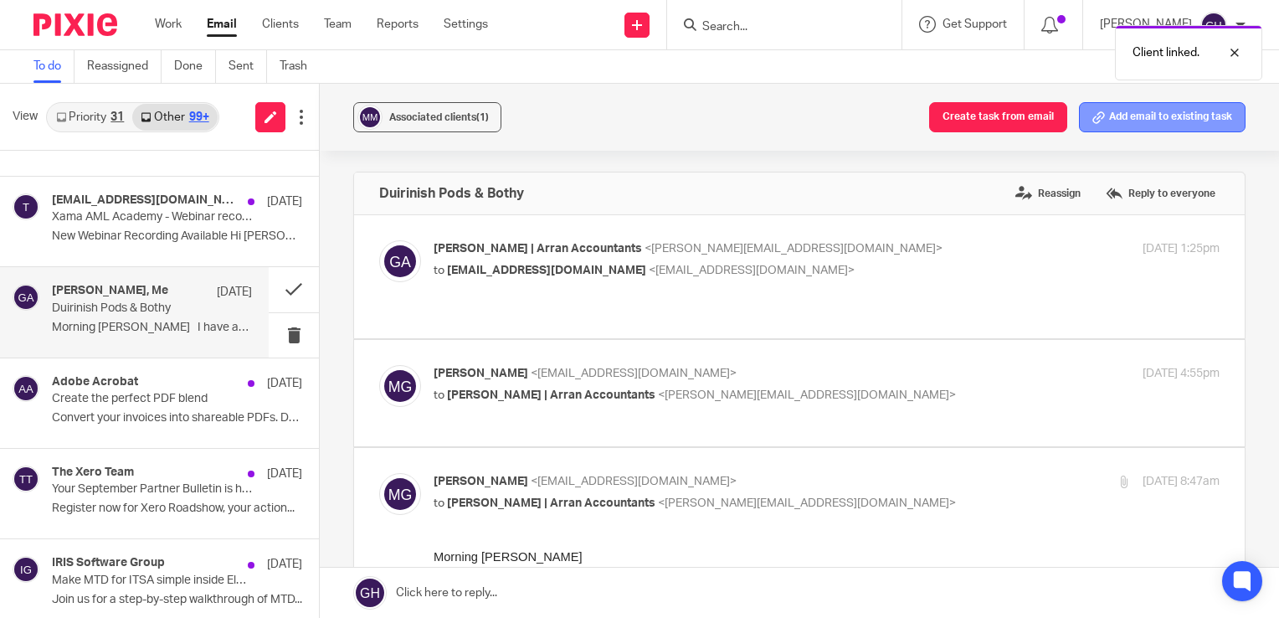
click at [1138, 125] on button "Add email to existing task" at bounding box center [1162, 117] width 167 height 30
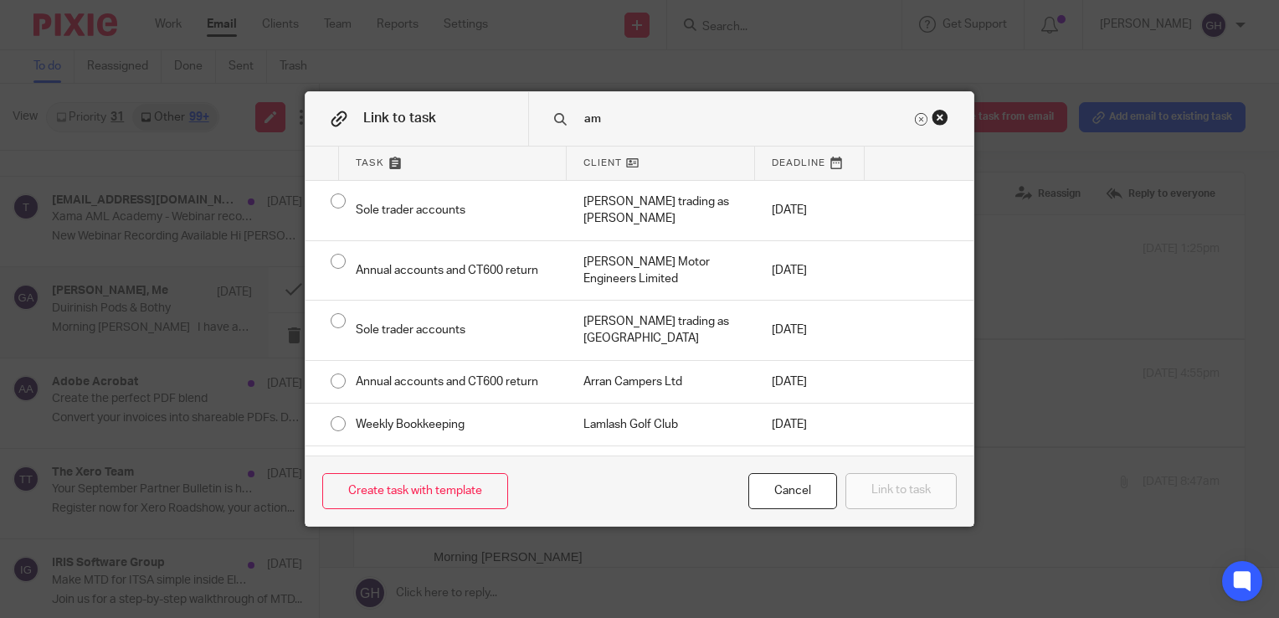
type input "a"
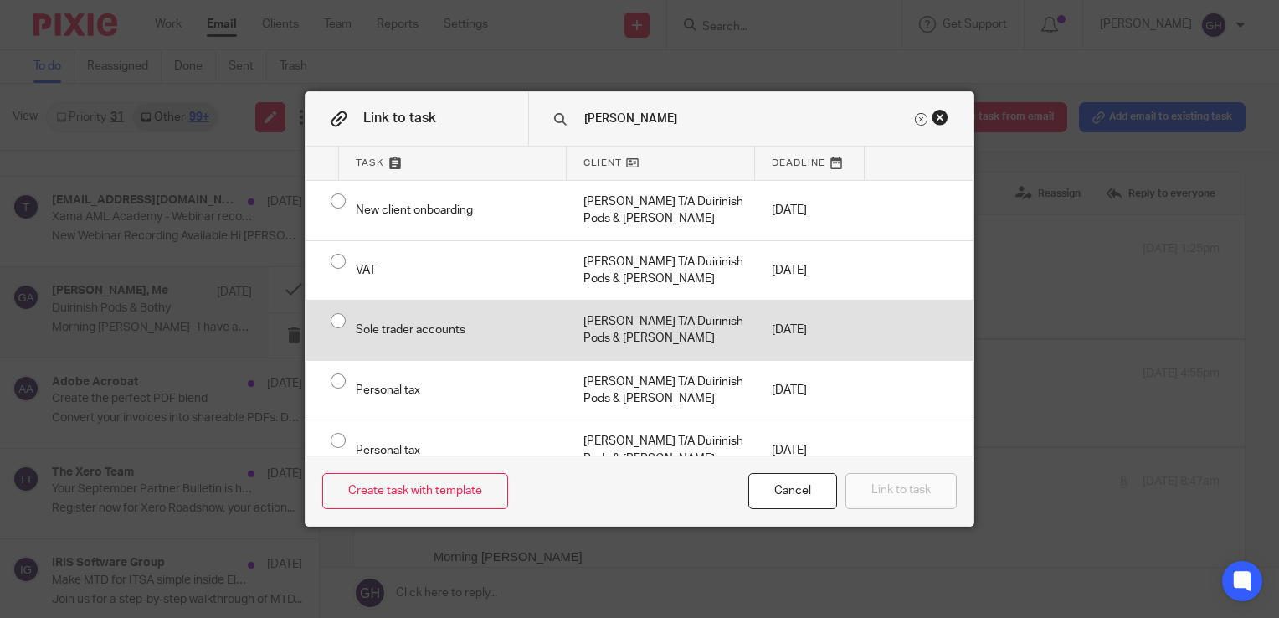
type input "mathes"
click at [339, 322] on div "Sole trader accounts" at bounding box center [453, 329] width 228 height 59
radio input "true"
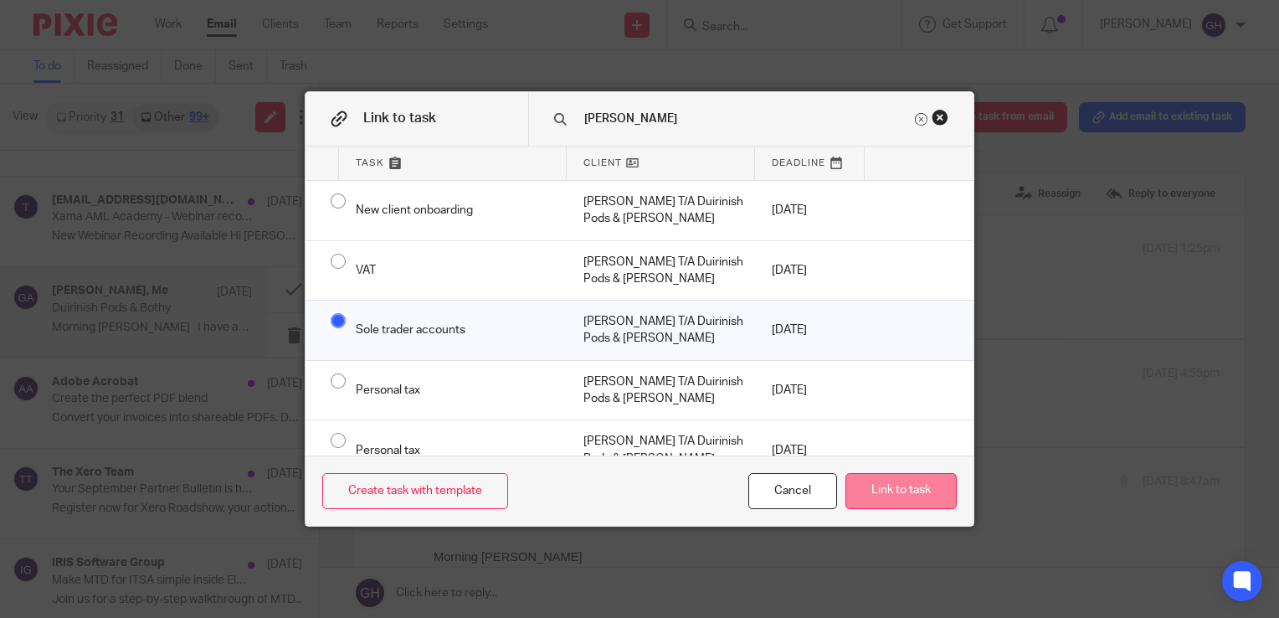
click at [897, 504] on button "Link to task" at bounding box center [900, 491] width 111 height 36
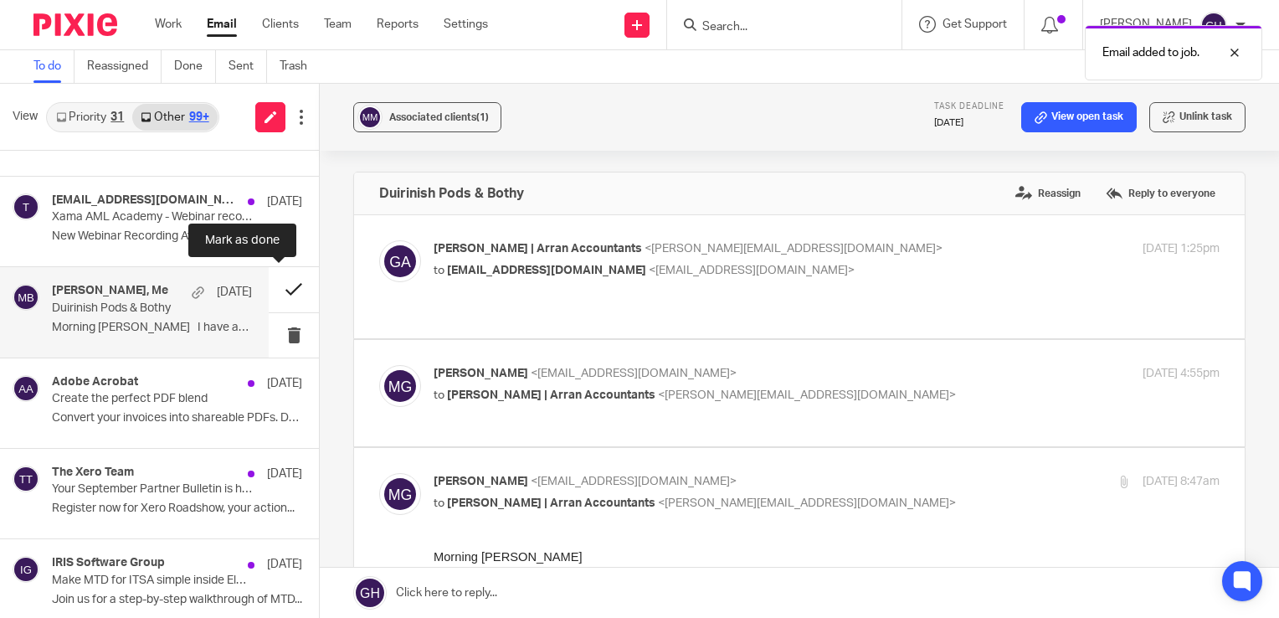
click at [275, 284] on button at bounding box center [294, 289] width 50 height 44
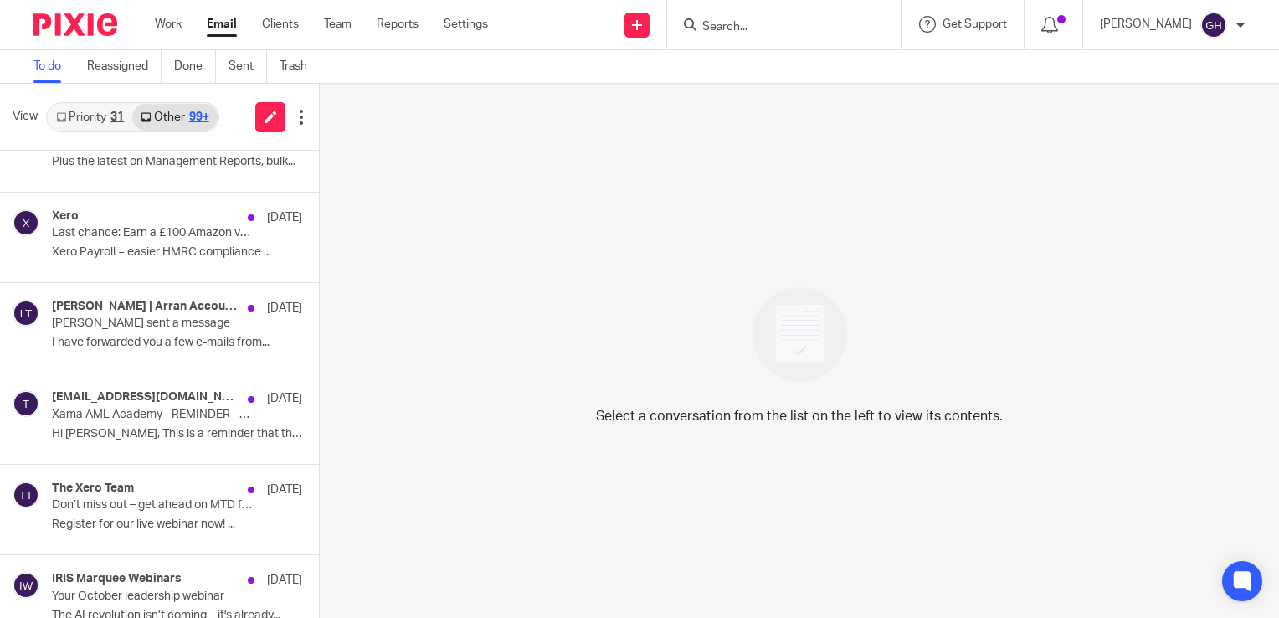
scroll to position [1420, 0]
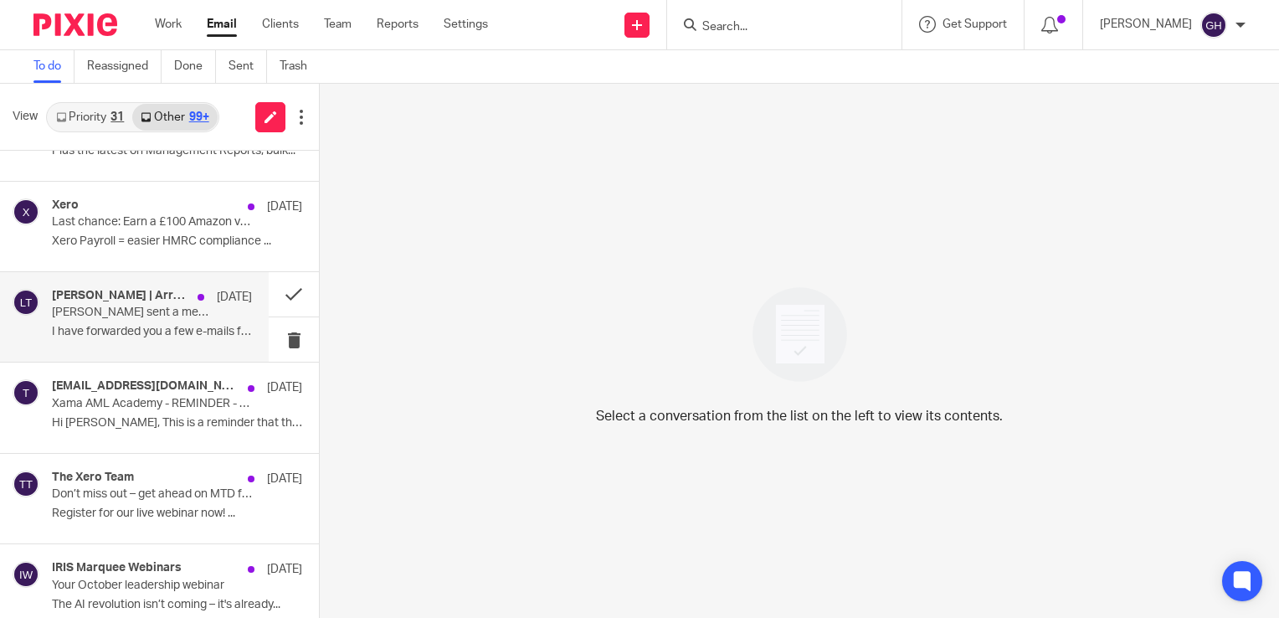
click at [152, 317] on div "Lorna | Arran Accountants in Teams 23 Sep Lorna sent a message I have forwarded…" at bounding box center [152, 317] width 200 height 56
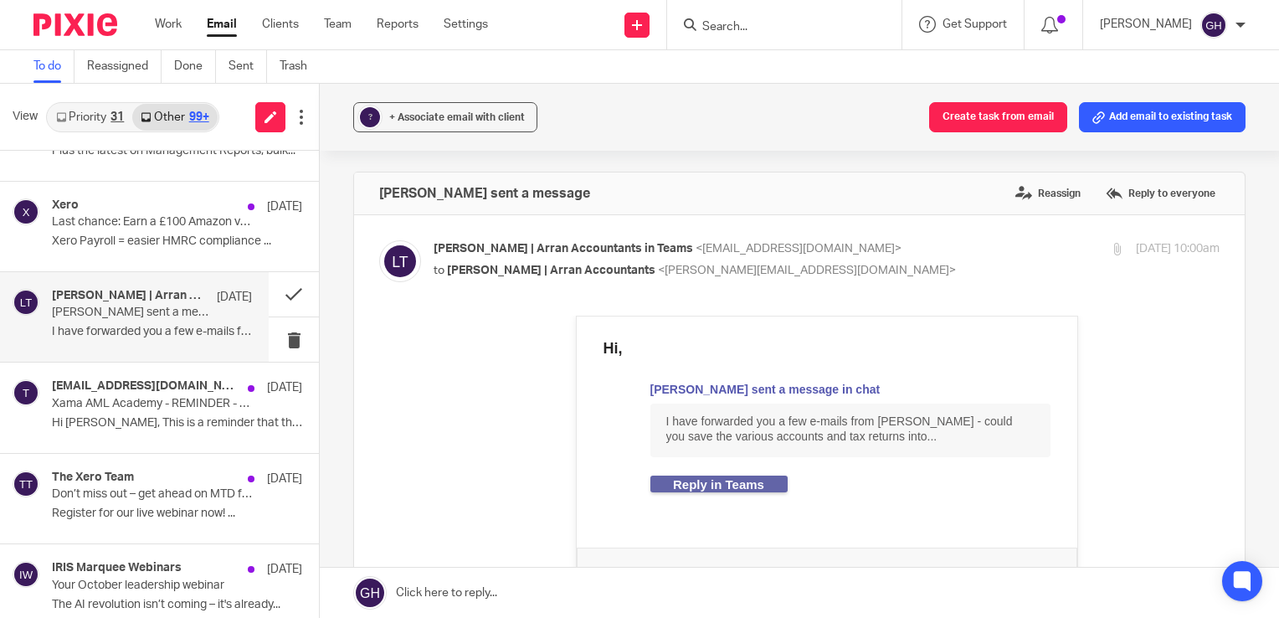
scroll to position [0, 0]
click at [269, 297] on button at bounding box center [294, 294] width 50 height 44
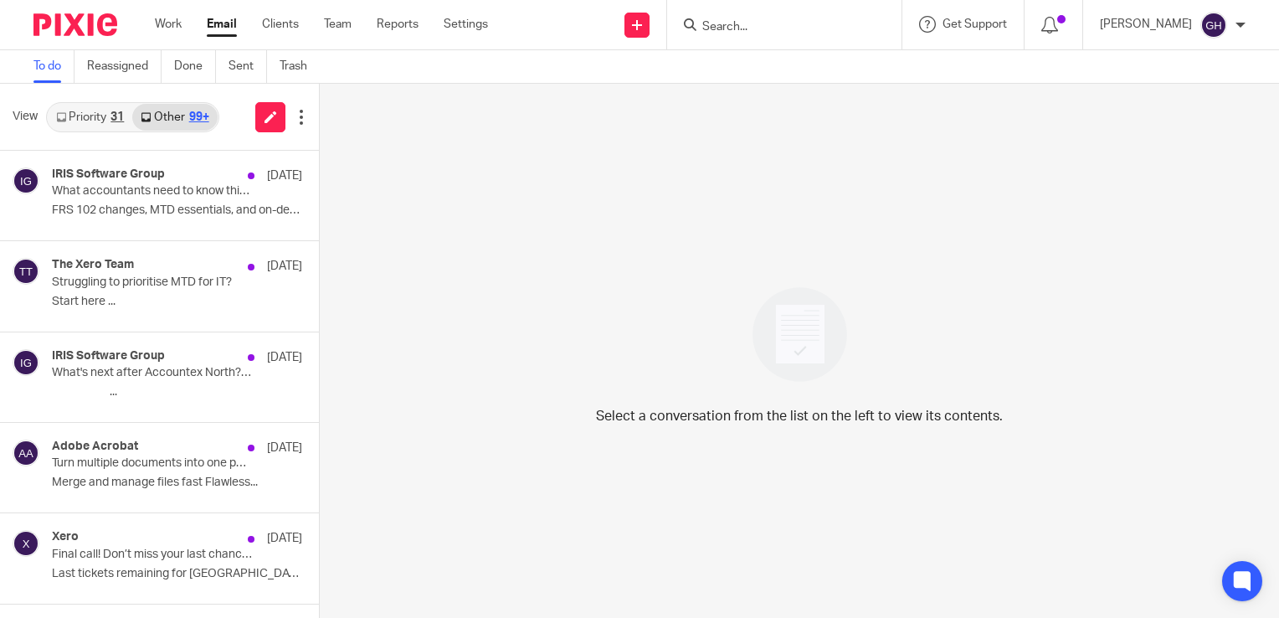
click at [70, 128] on link "Priority 31" at bounding box center [90, 117] width 85 height 27
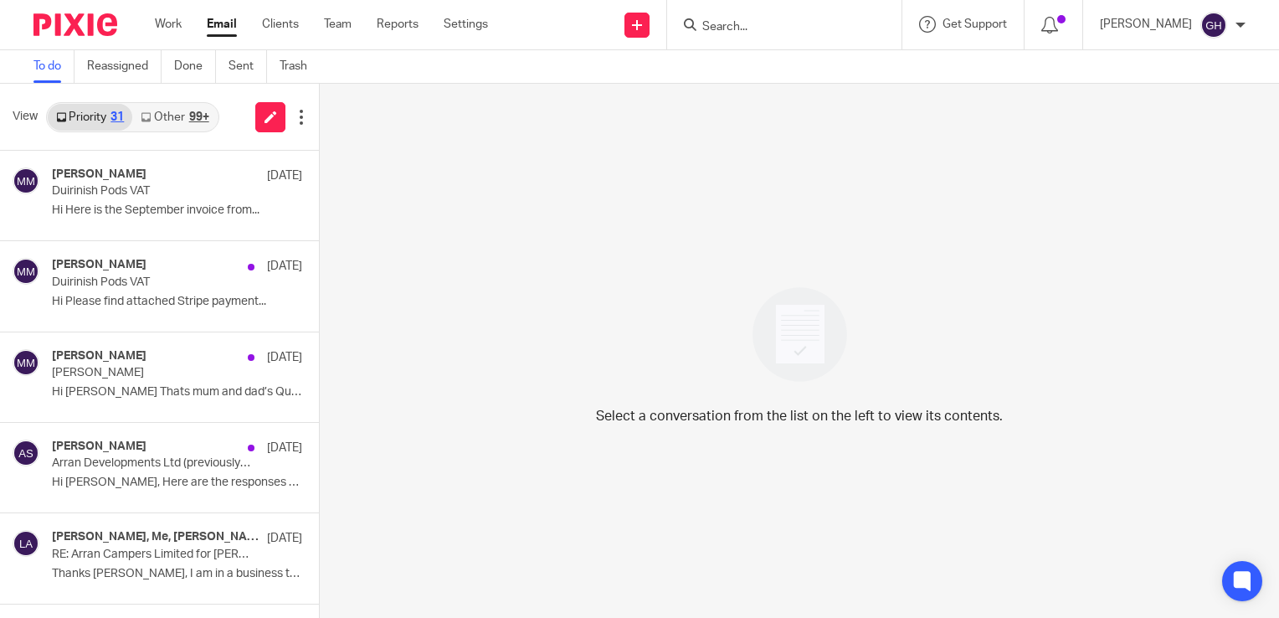
click at [188, 24] on ul "Work Email Clients Team Reports Settings" at bounding box center [334, 24] width 358 height 17
click at [172, 25] on link "Work" at bounding box center [168, 24] width 27 height 17
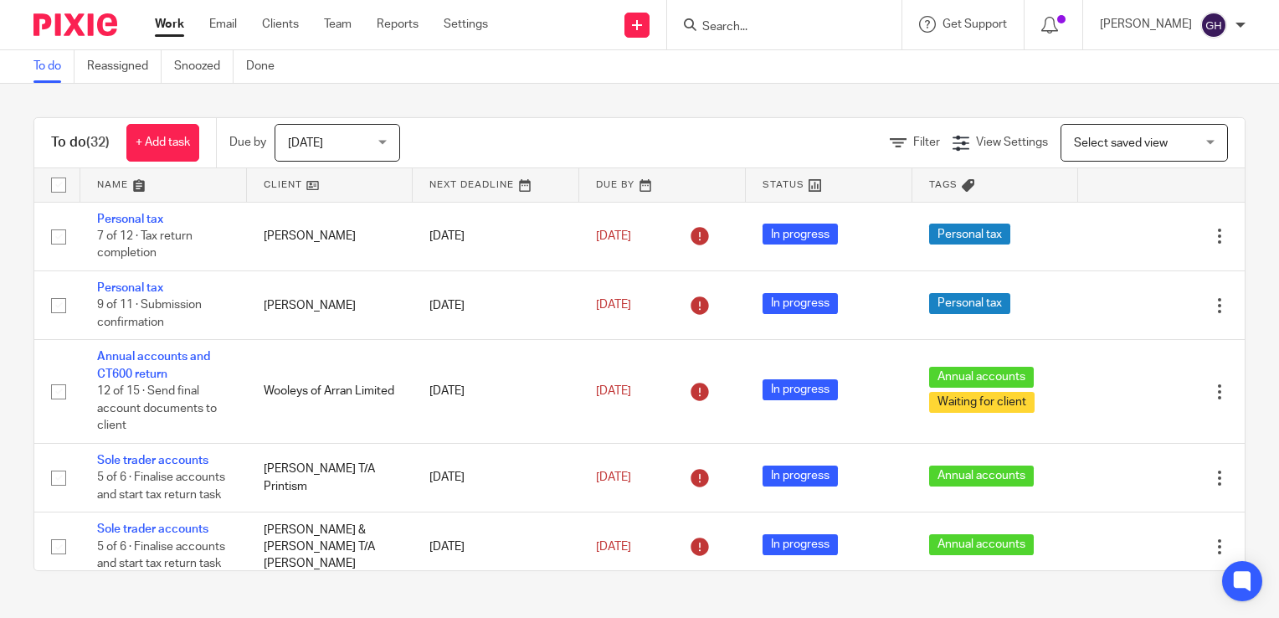
click at [362, 142] on span "Today" at bounding box center [332, 142] width 89 height 35
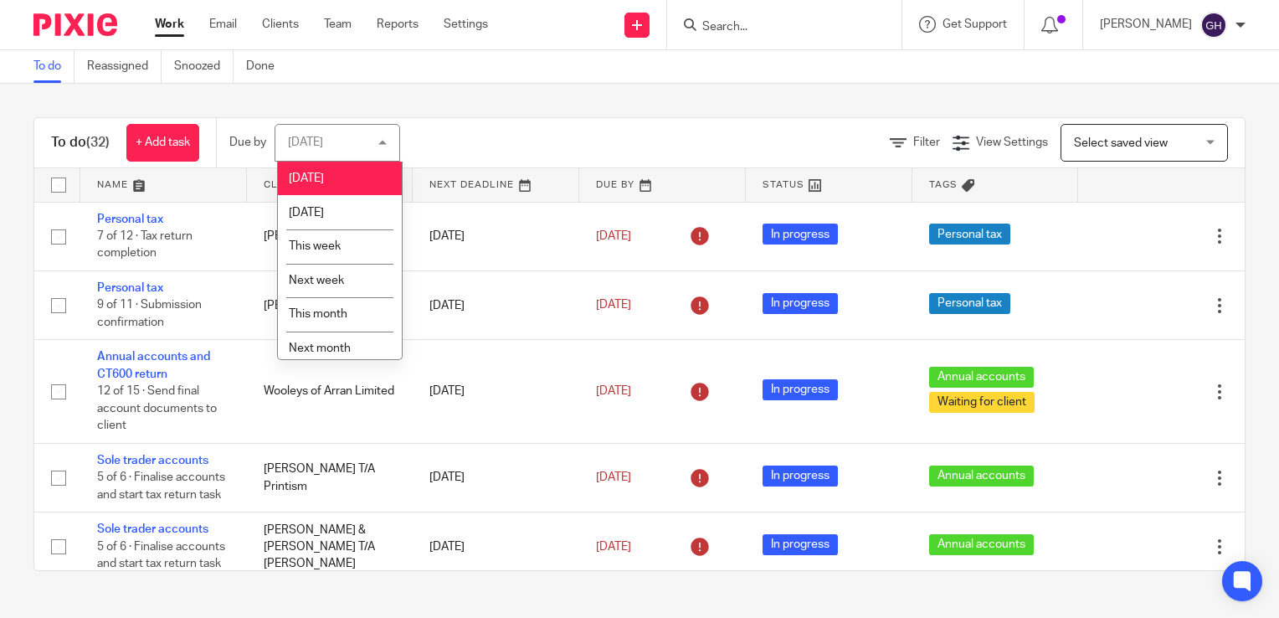
scroll to position [43, 0]
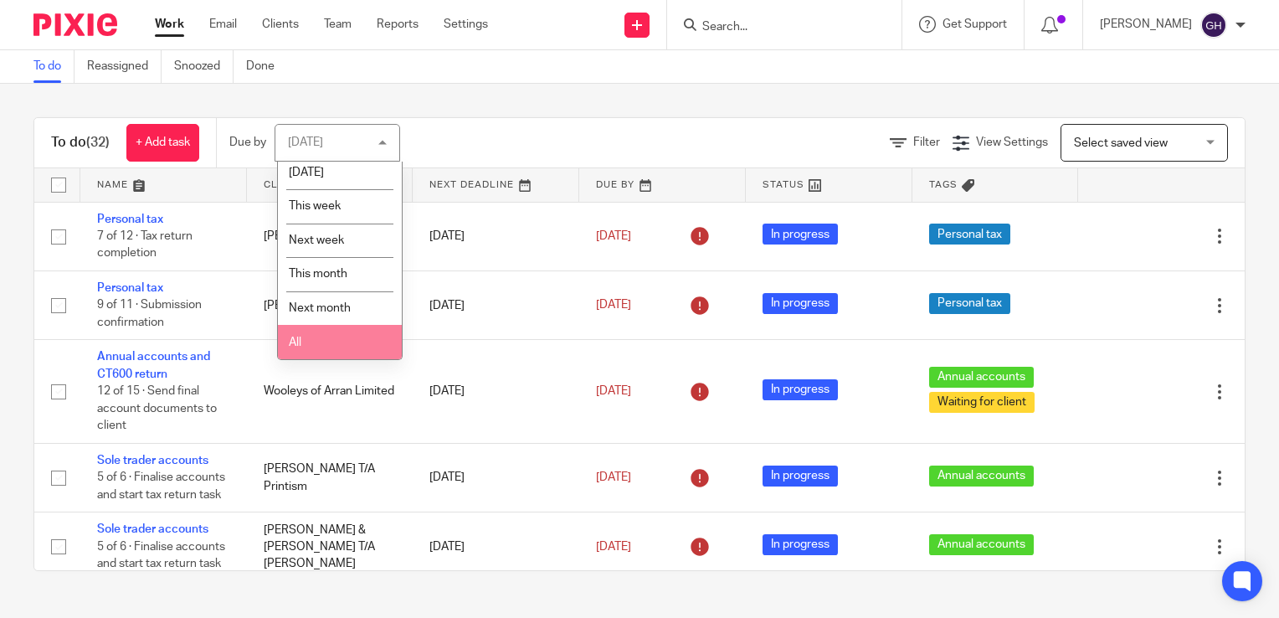
click at [348, 336] on li "All" at bounding box center [340, 342] width 124 height 34
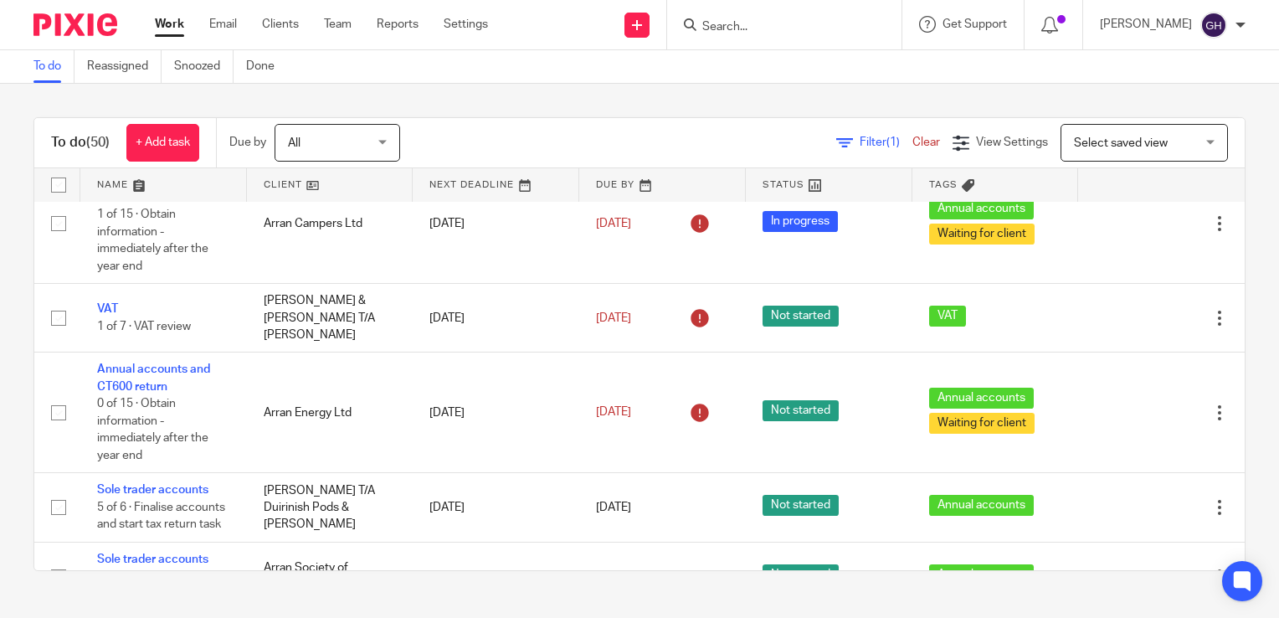
scroll to position [573, 0]
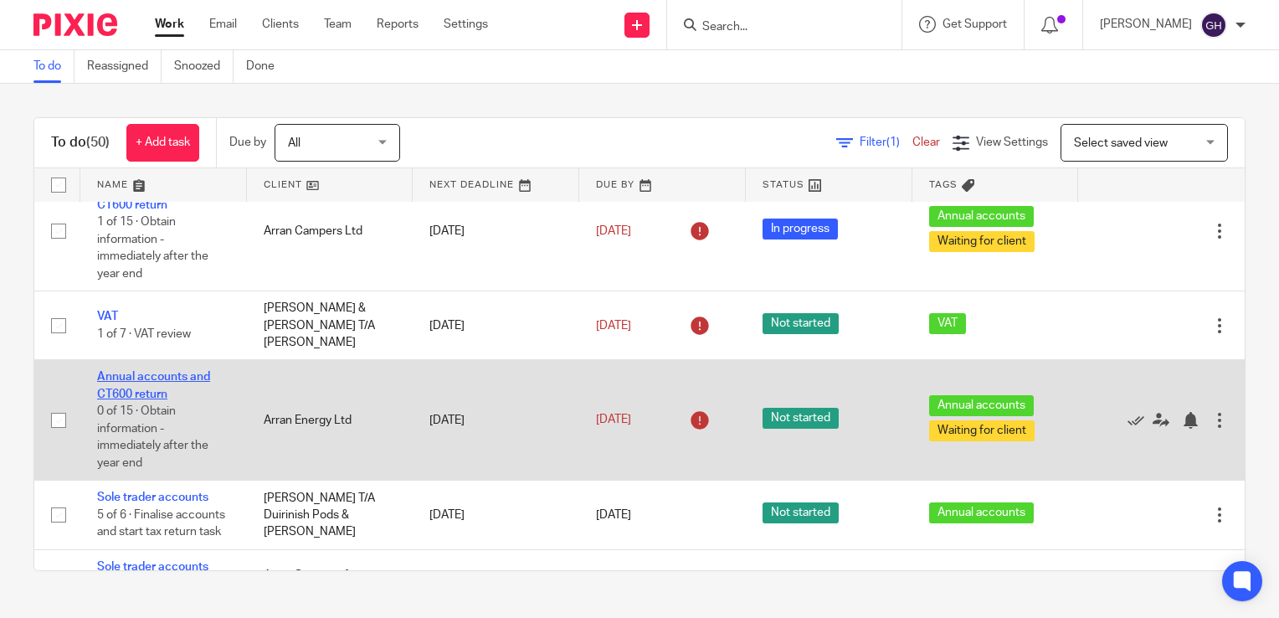
click at [151, 399] on link "Annual accounts and CT600 return" at bounding box center [153, 385] width 113 height 28
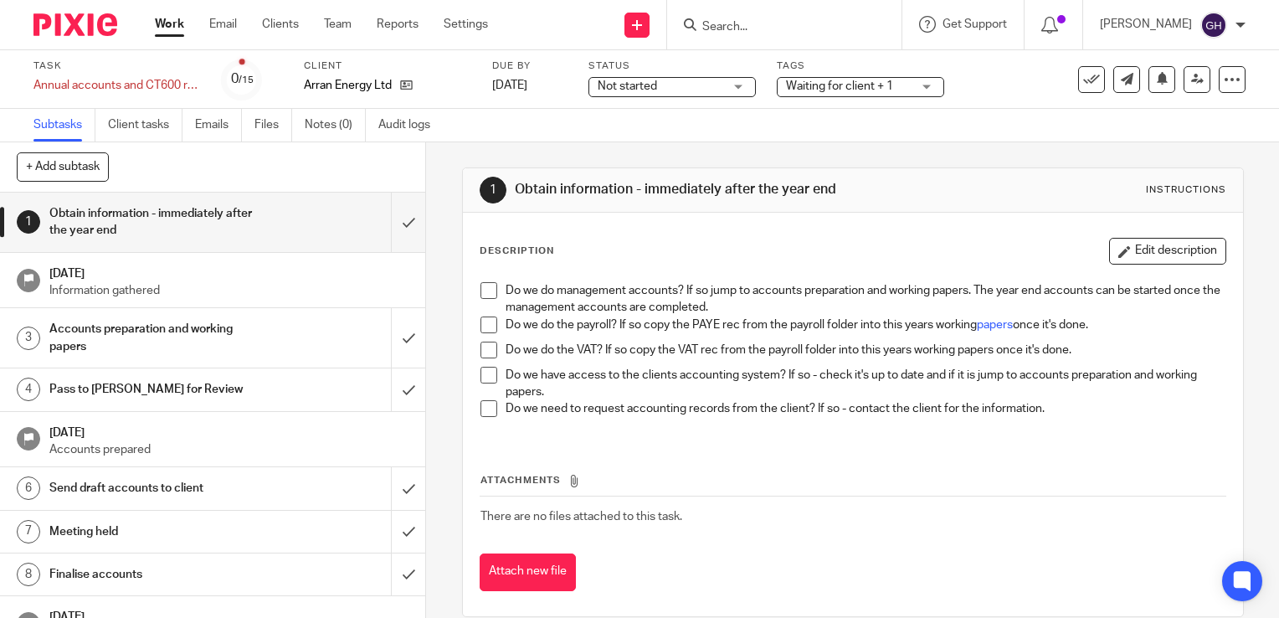
click at [489, 295] on span at bounding box center [488, 290] width 17 height 17
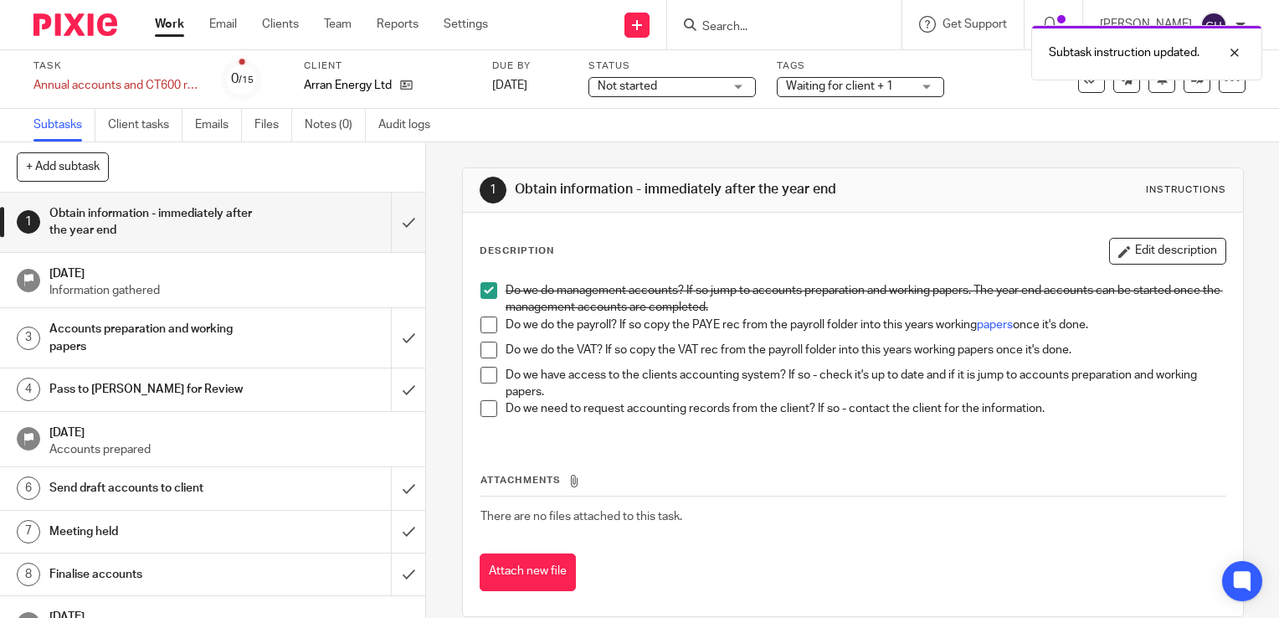
click at [485, 323] on span at bounding box center [488, 324] width 17 height 17
click at [483, 356] on span at bounding box center [488, 349] width 17 height 17
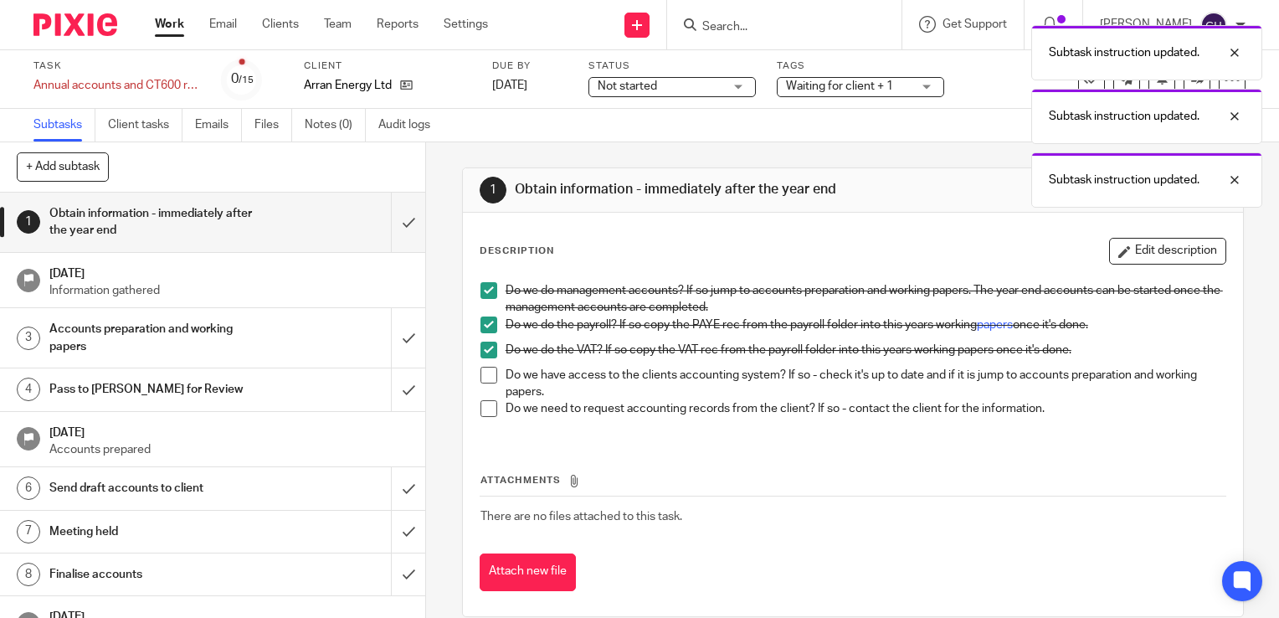
click at [480, 370] on span at bounding box center [488, 375] width 17 height 17
click at [488, 412] on span at bounding box center [488, 408] width 17 height 17
click at [499, 565] on button "Attach new file" at bounding box center [528, 572] width 96 height 38
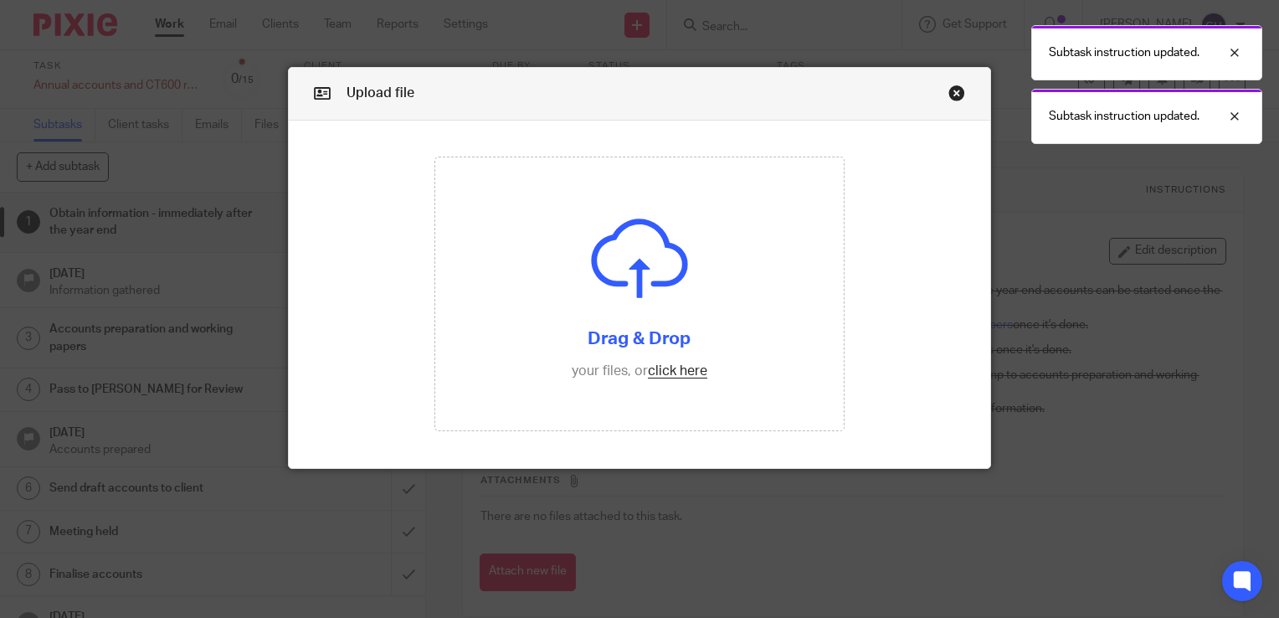
click at [949, 89] on div "Subtask instruction updated. Subtask instruction updated." at bounding box center [950, 80] width 623 height 127
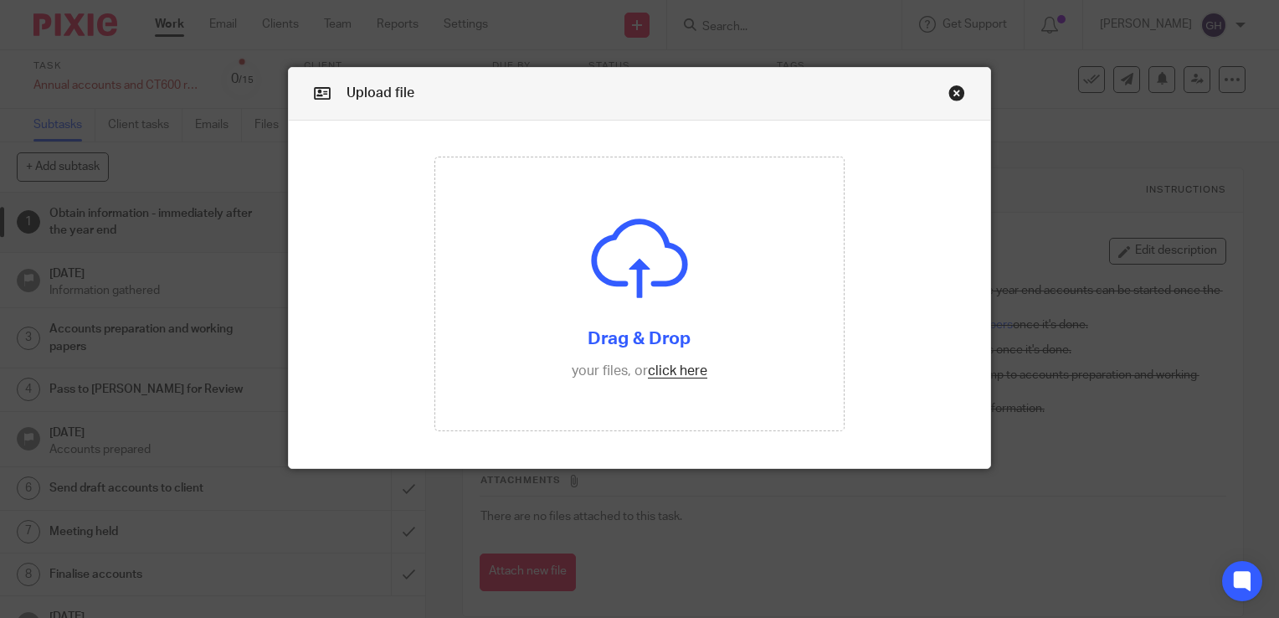
click at [952, 90] on link "Close this dialog window" at bounding box center [956, 96] width 17 height 23
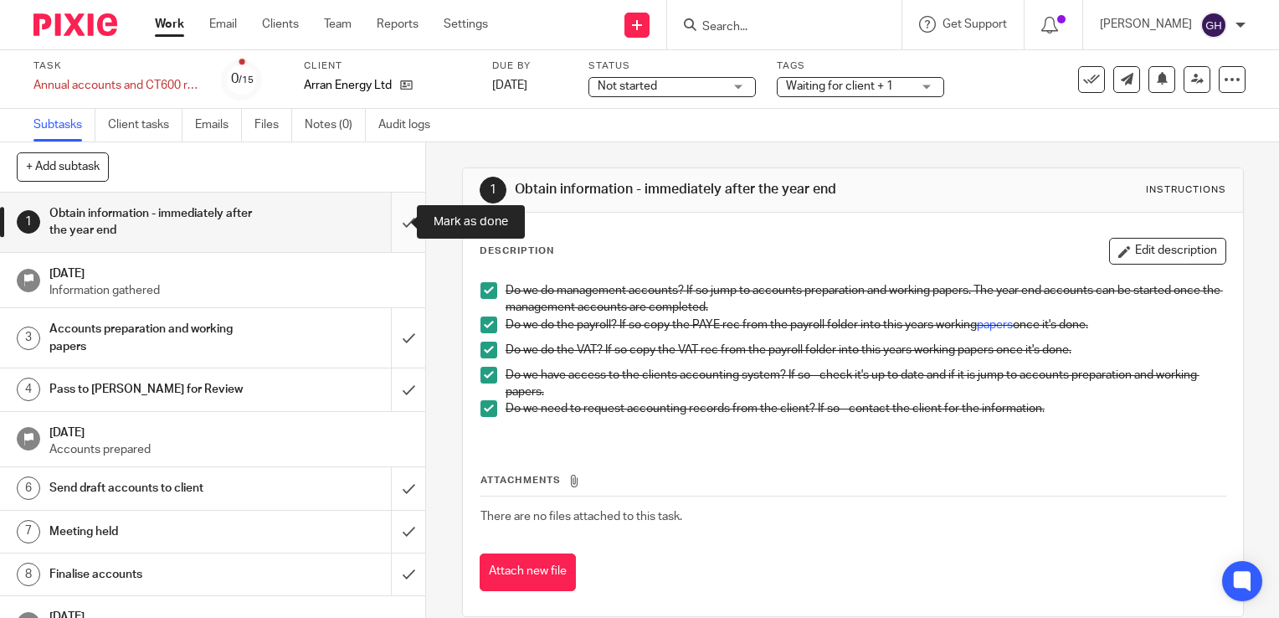
click at [400, 228] on input "submit" at bounding box center [212, 222] width 425 height 59
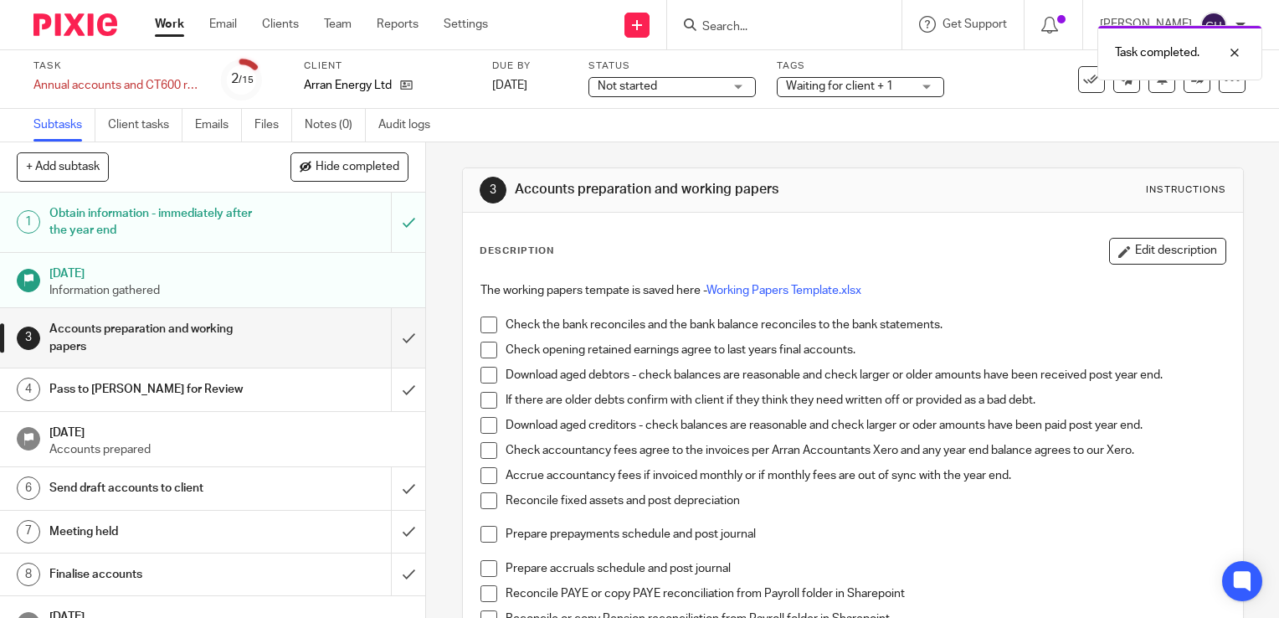
click at [480, 320] on span at bounding box center [488, 324] width 17 height 17
